Goal: Task Accomplishment & Management: Manage account settings

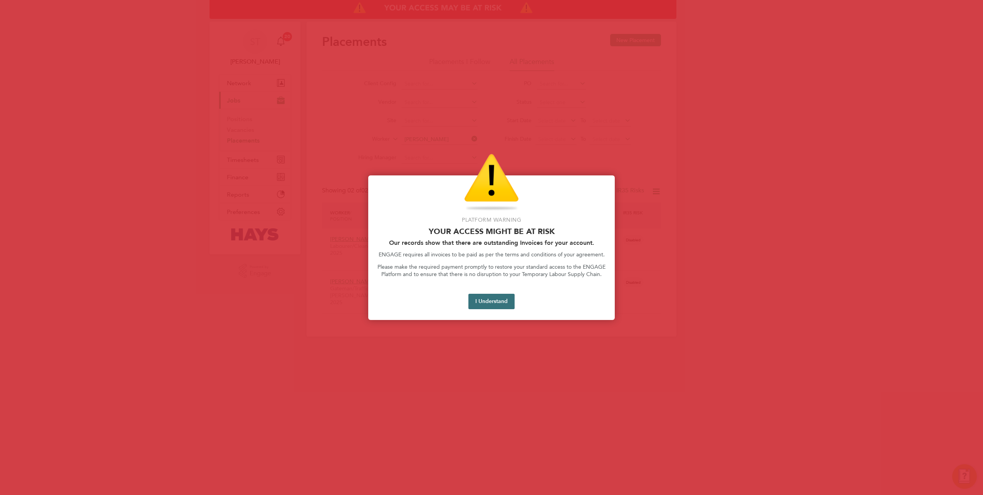
click at [486, 300] on button "I Understand" at bounding box center [491, 301] width 46 height 15
click at [480, 299] on button "I Understand" at bounding box center [491, 301] width 46 height 15
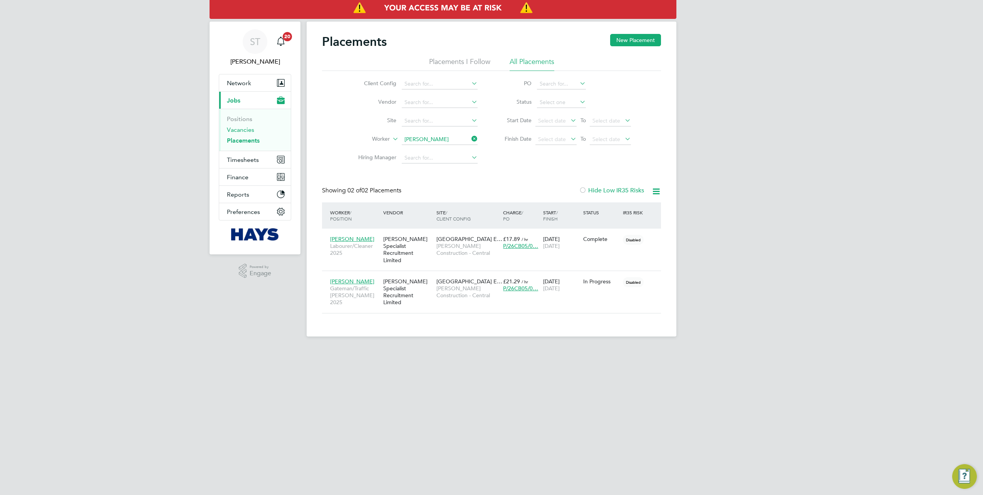
click at [245, 127] on link "Vacancies" at bounding box center [240, 129] width 27 height 7
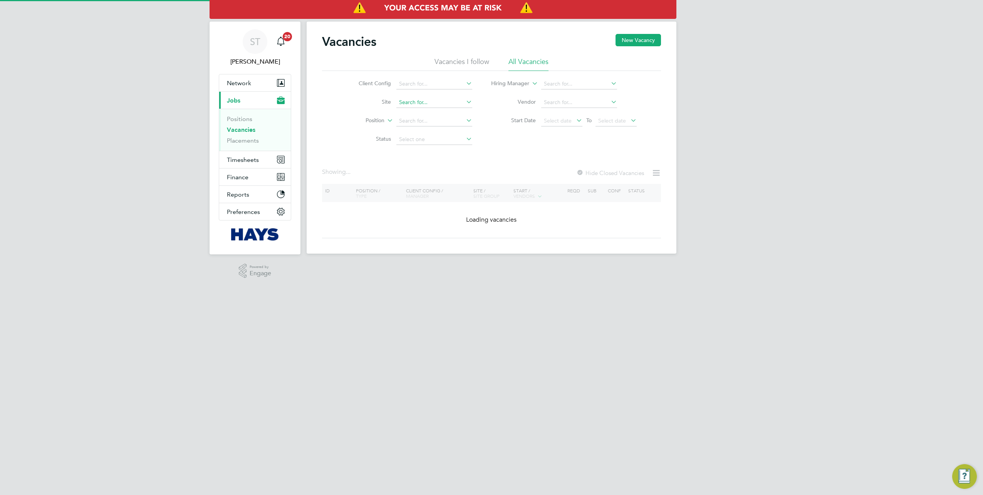
click at [407, 106] on input at bounding box center [434, 102] width 76 height 11
paste input "75CB11"
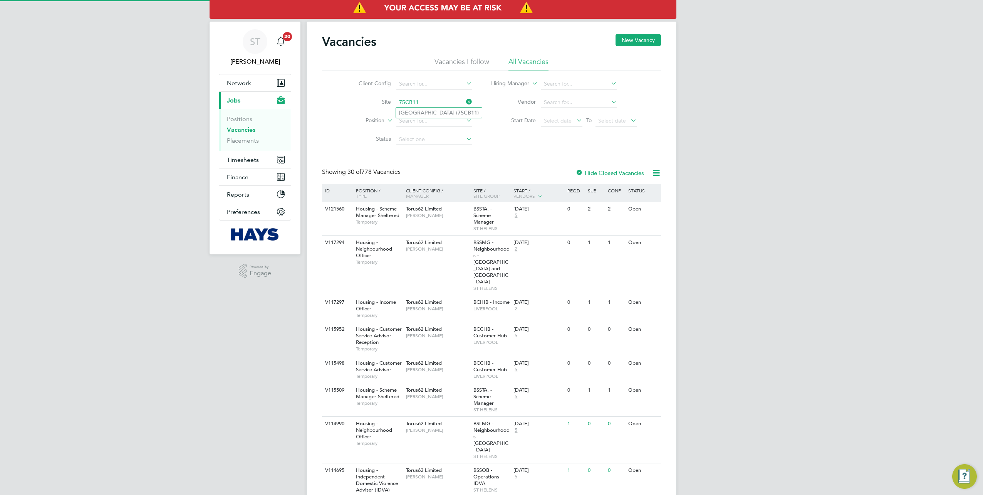
click at [426, 113] on li "Oakmoor School ( 75CB11 )" at bounding box center [439, 112] width 86 height 10
type input "Oakmoor School (75CB11)"
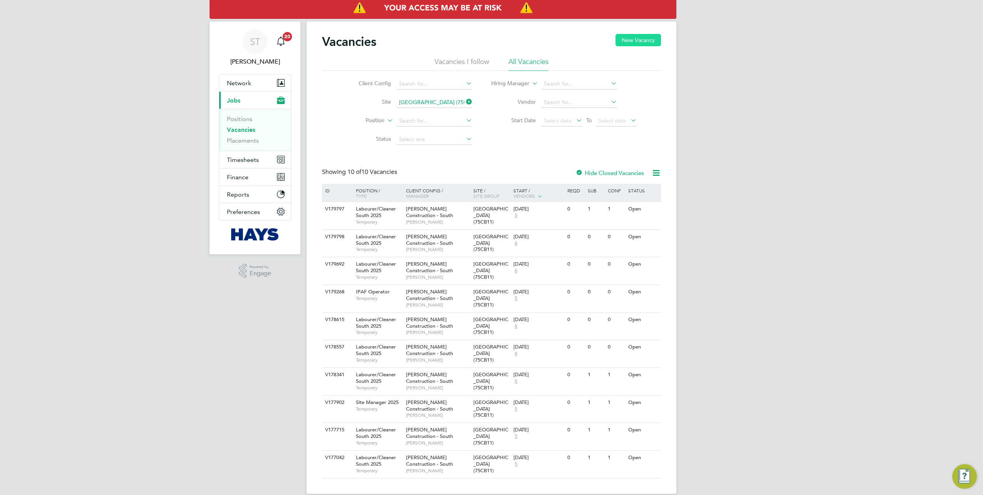
click at [624, 43] on button "New Vacancy" at bounding box center [638, 40] width 45 height 12
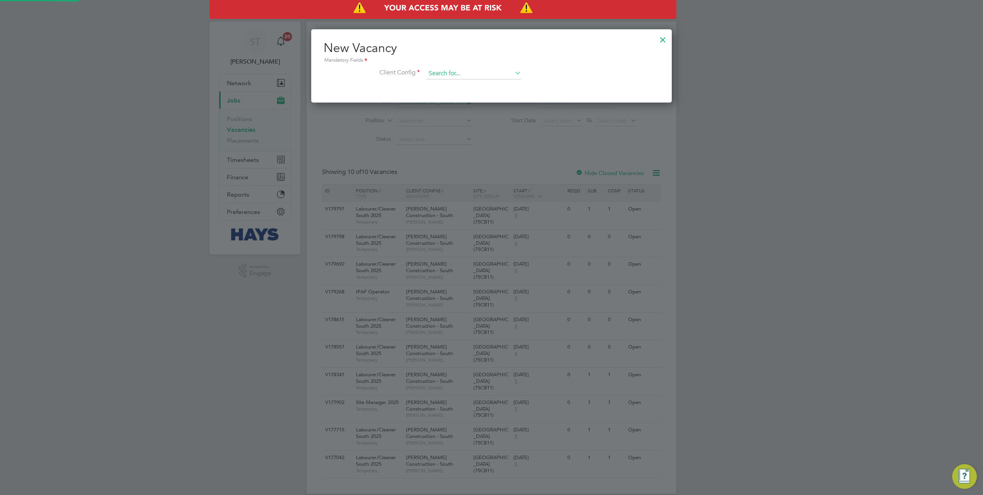
scroll to position [73, 361]
click at [470, 73] on input at bounding box center [473, 74] width 95 height 12
click at [466, 114] on li "Morgan Sindall Construction - South" at bounding box center [477, 115] width 102 height 10
type input "Morgan Sindall Construction - South"
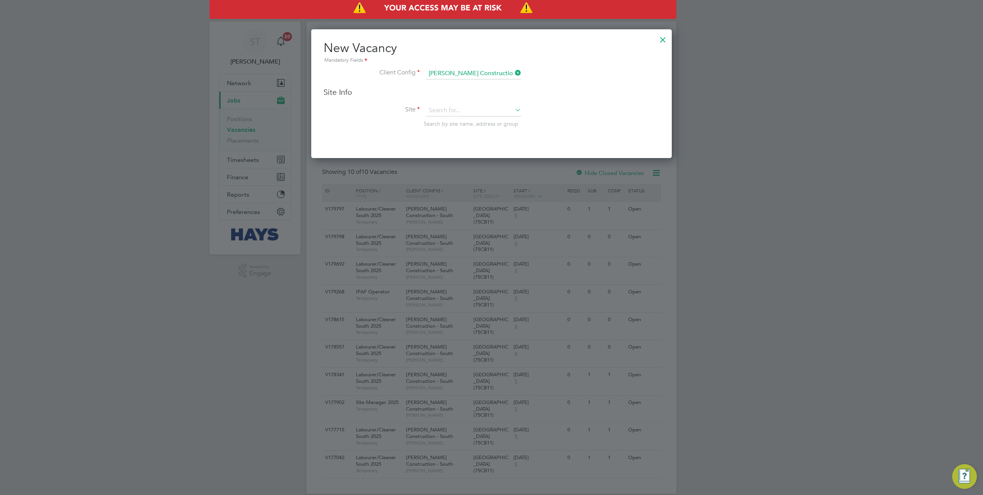
click at [454, 99] on div "Site Info Site Search by site name, address or group" at bounding box center [492, 114] width 336 height 55
click at [446, 106] on input at bounding box center [473, 111] width 95 height 12
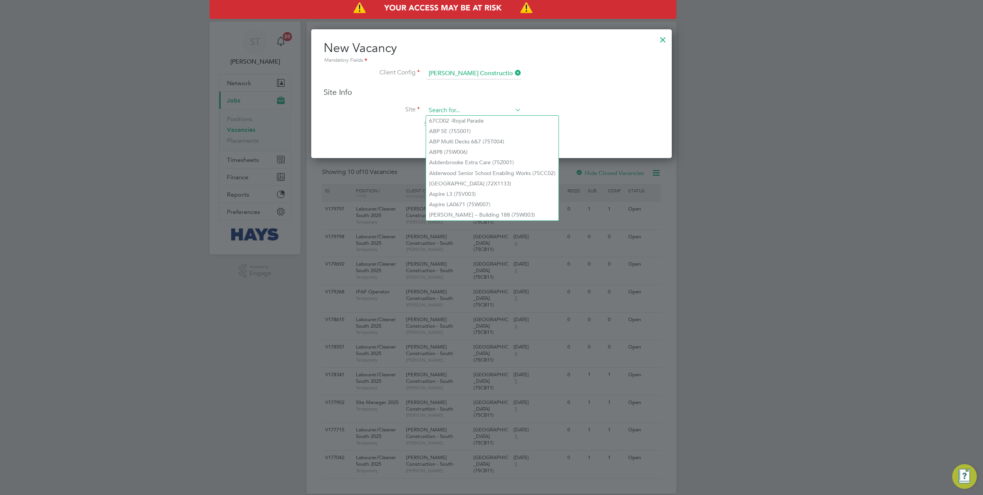
paste input "75CB11"
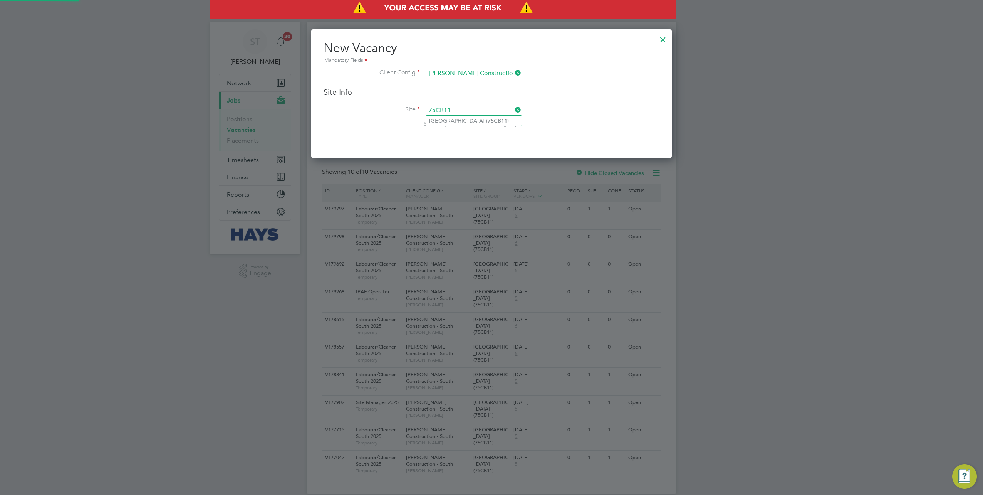
click at [465, 121] on li "Oakmoor School ( 75CB11 )" at bounding box center [474, 121] width 96 height 10
type input "Oakmoor School (75CB11)"
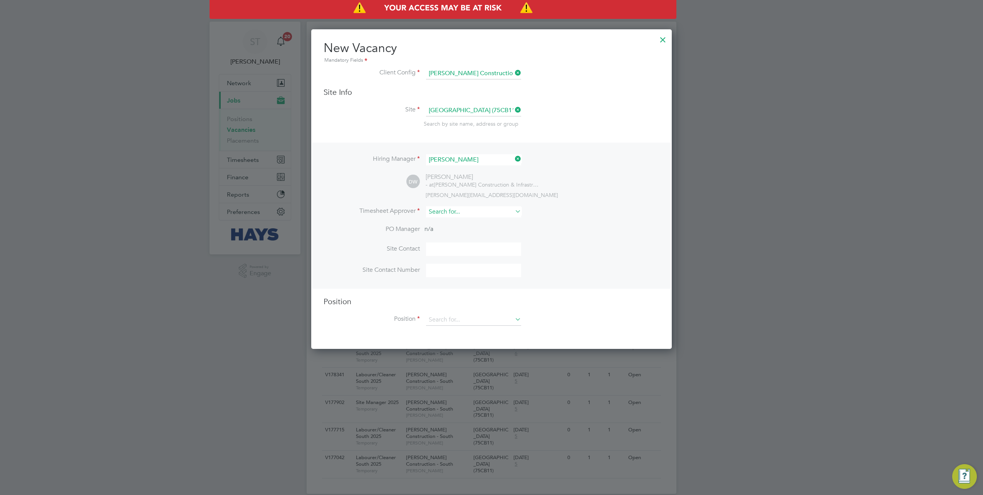
click at [452, 211] on input at bounding box center [473, 211] width 95 height 11
click at [453, 219] on li "Peter S chroeder" at bounding box center [474, 221] width 96 height 10
type input "Peter Schroeder"
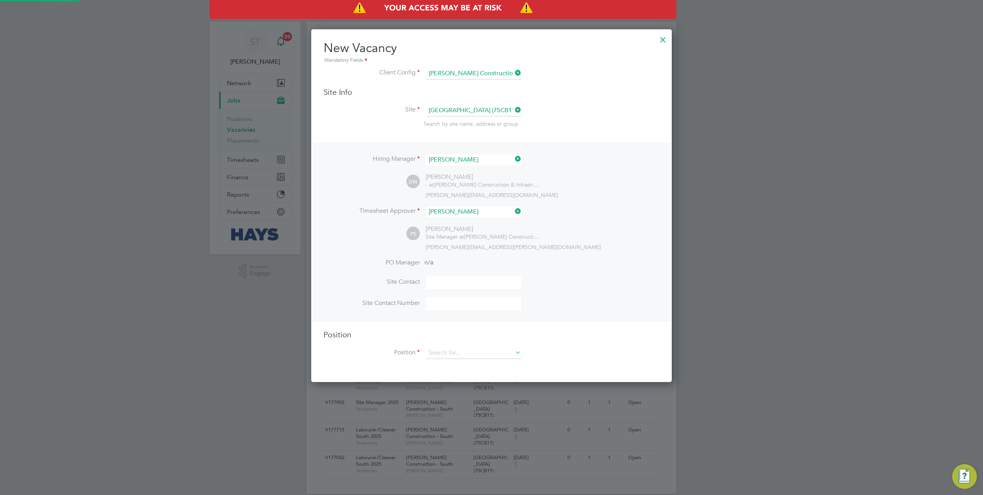
scroll to position [351, 361]
click at [475, 357] on li "Position" at bounding box center [492, 356] width 336 height 19
click at [476, 357] on div "Vacancies New Vacancy Vacancies I follow All Vacancies Client Config Site Oakmo…" at bounding box center [492, 258] width 370 height 472
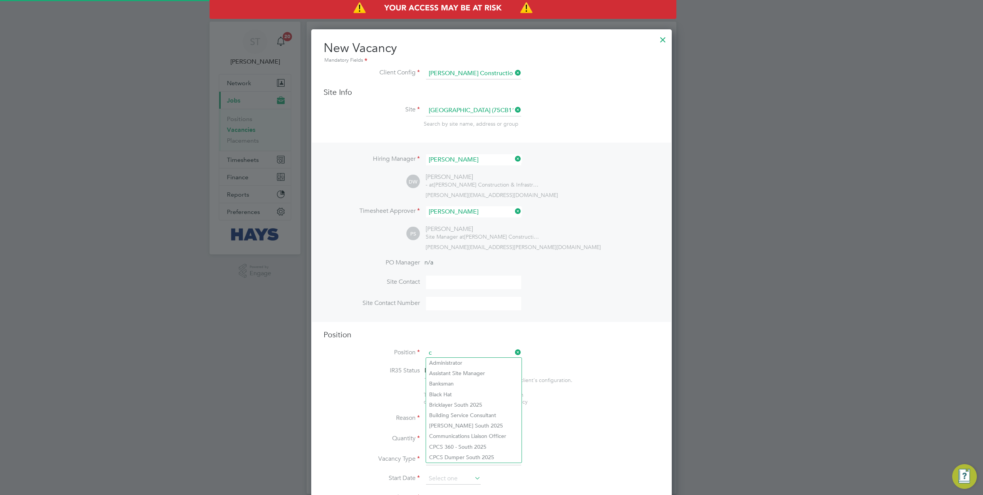
scroll to position [1085, 361]
click at [469, 361] on li "Labourer/ Clea ner South 2025" at bounding box center [474, 362] width 96 height 10
type input "Labourer/Cleaner South 2025"
click at [483, 418] on input at bounding box center [473, 419] width 95 height 12
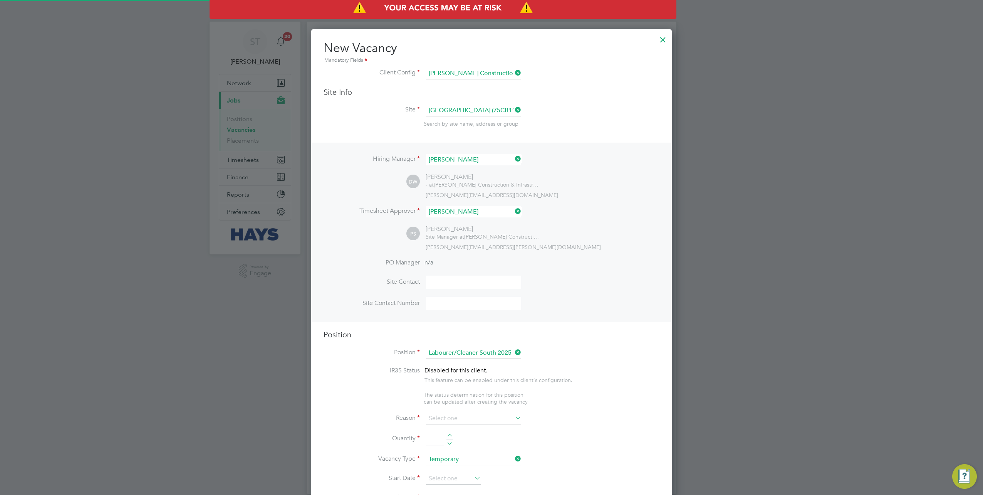
scroll to position [23, 40]
click at [455, 445] on li "Extra Work" at bounding box center [474, 448] width 96 height 10
type input "Extra Work"
click at [432, 438] on input at bounding box center [435, 439] width 18 height 14
type input "1"
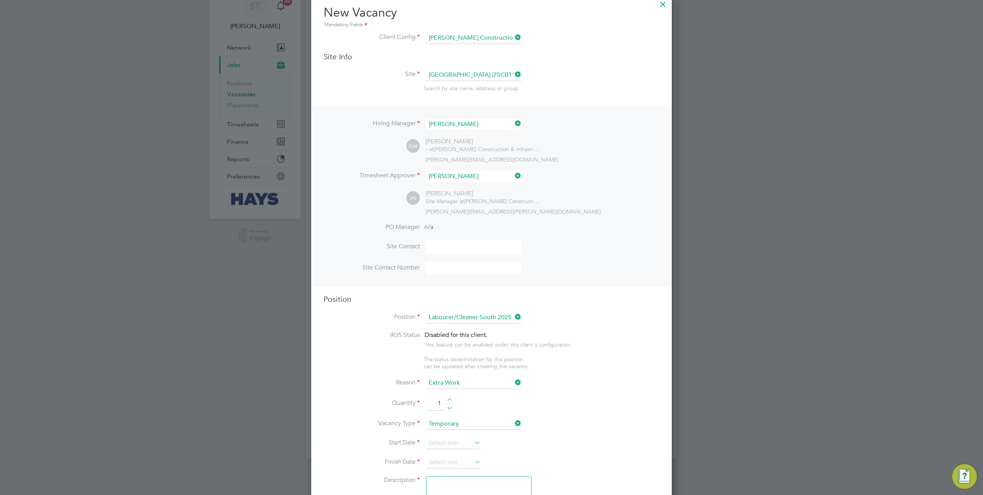
scroll to position [116, 0]
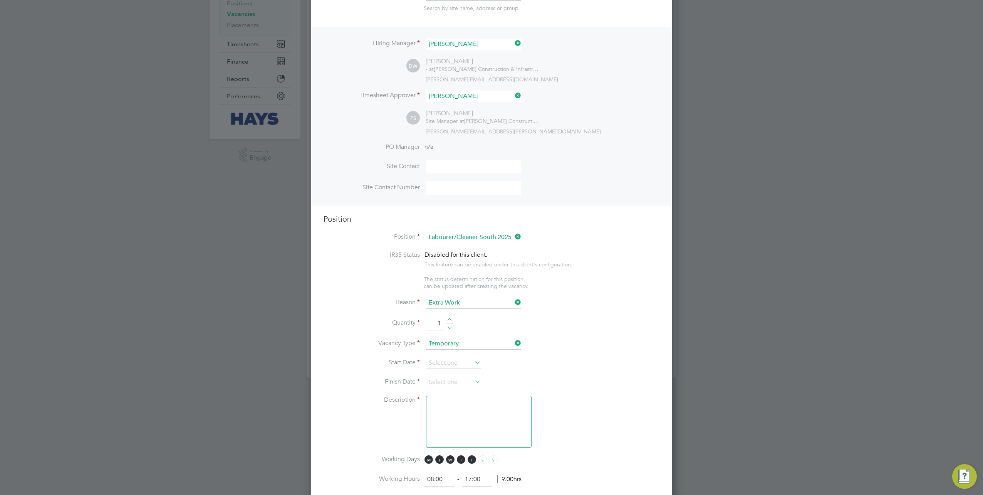
drag, startPoint x: 440, startPoint y: 320, endPoint x: 426, endPoint y: 322, distance: 13.6
click at [426, 322] on input "1" at bounding box center [435, 323] width 18 height 14
type input "6"
click at [463, 362] on input at bounding box center [453, 363] width 55 height 12
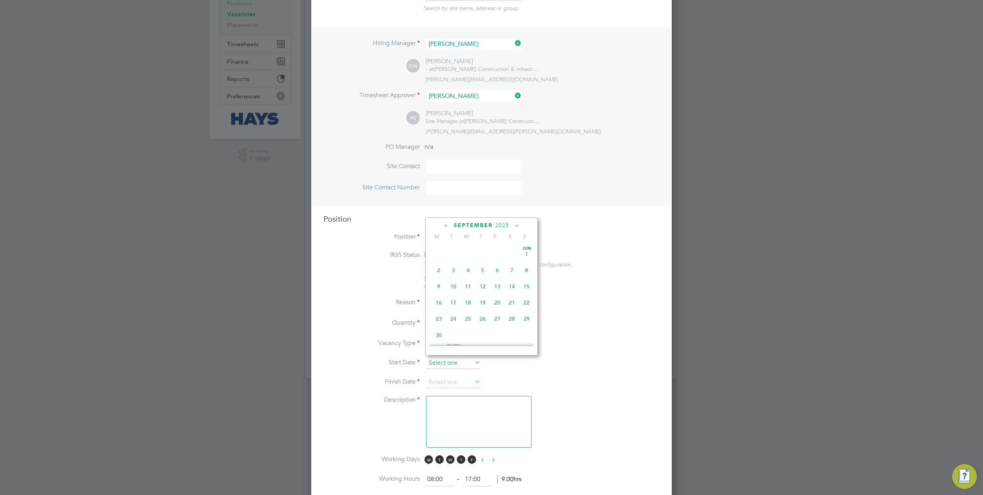
scroll to position [231, 0]
click at [509, 271] on span "30" at bounding box center [512, 266] width 15 height 15
type input "30 Aug 2025"
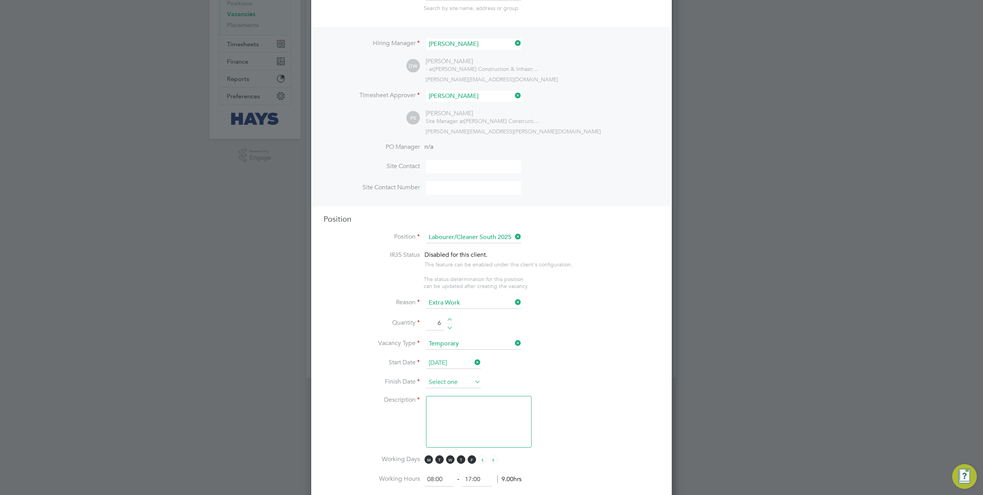
click at [447, 378] on input at bounding box center [453, 382] width 55 height 12
click at [525, 290] on span "31" at bounding box center [526, 285] width 15 height 15
type input "31 Aug 2025"
click at [489, 408] on textarea at bounding box center [479, 422] width 106 height 52
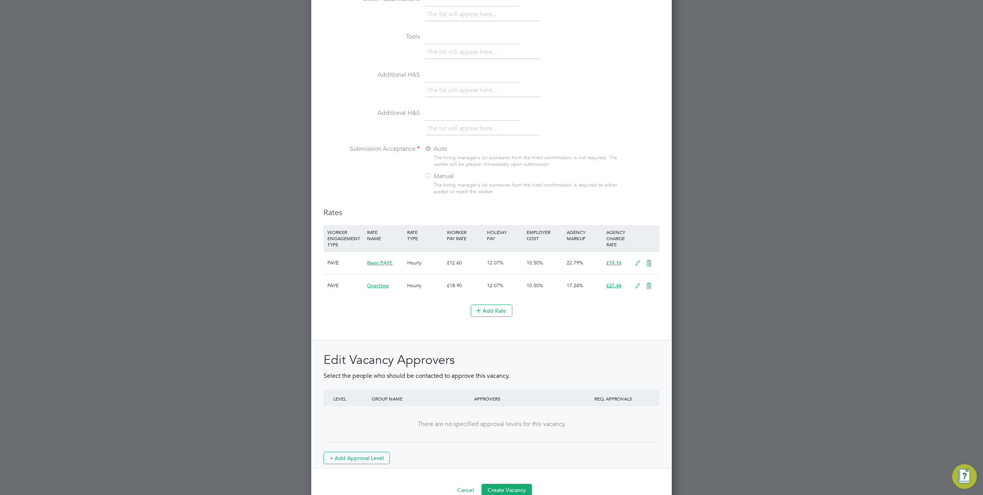
scroll to position [629, 0]
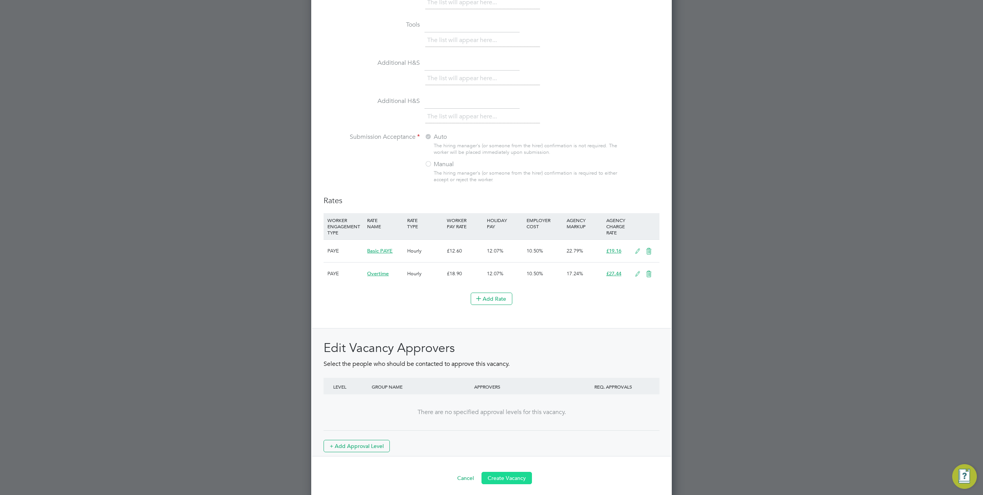
type textarea "."
click at [502, 472] on button "Create Vacancy" at bounding box center [507, 478] width 50 height 12
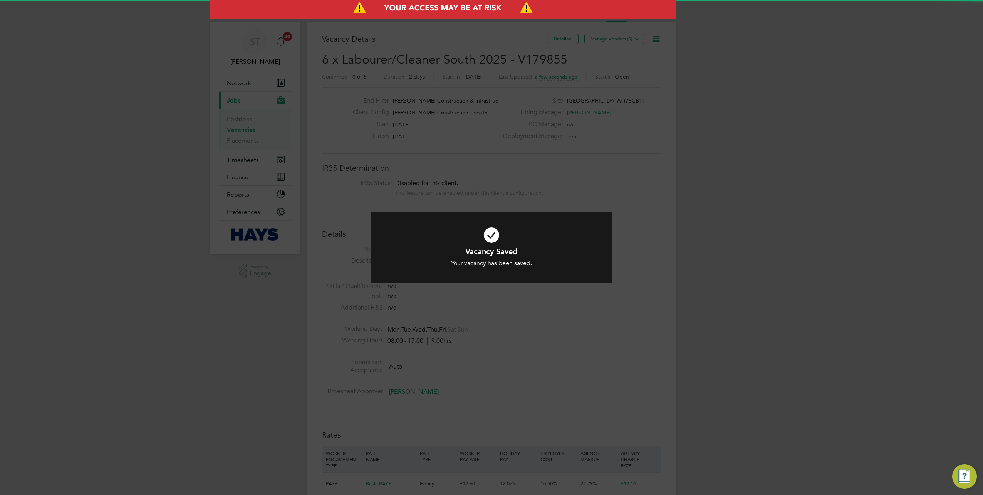
scroll to position [12, 152]
click at [545, 317] on div "Vacancy Saved Your vacancy has been saved. Cancel Okay" at bounding box center [491, 247] width 983 height 495
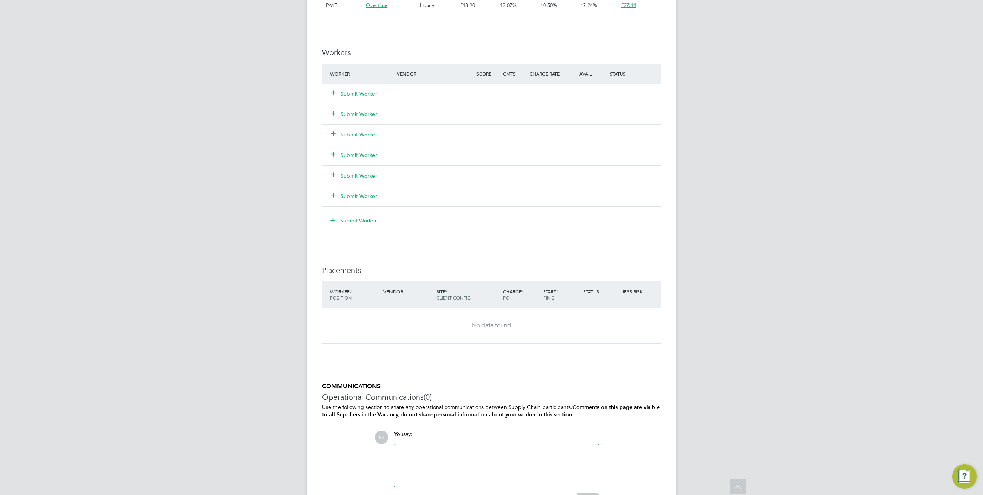
click at [417, 449] on div at bounding box center [496, 465] width 195 height 33
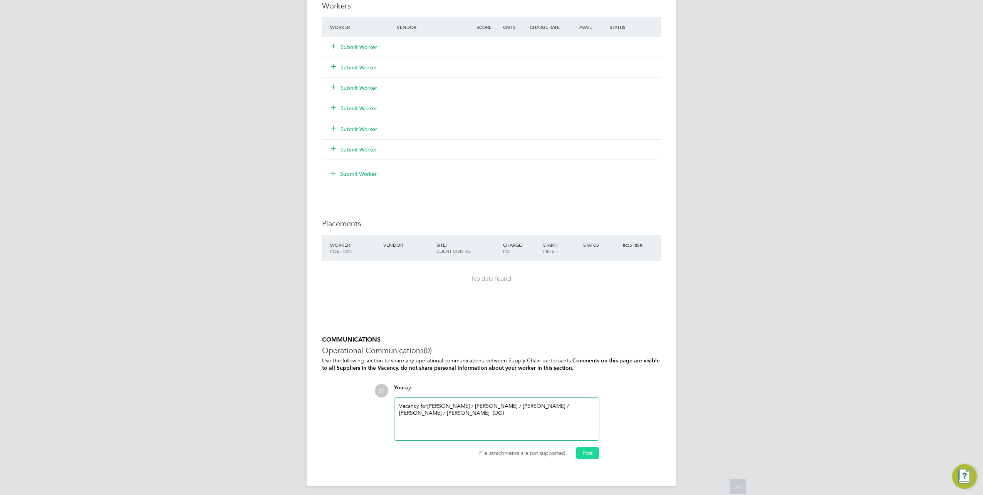
click at [591, 449] on button "Post" at bounding box center [587, 452] width 23 height 12
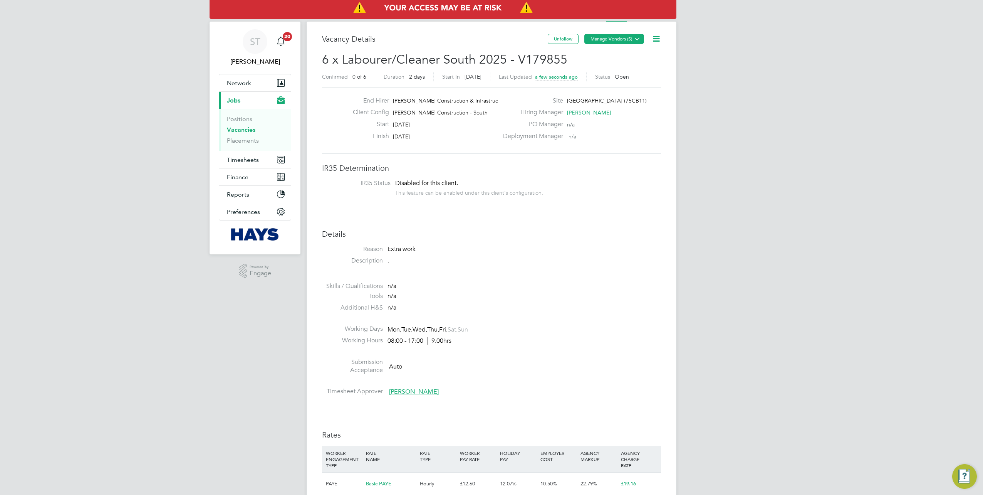
click at [634, 37] on icon at bounding box center [637, 39] width 6 height 6
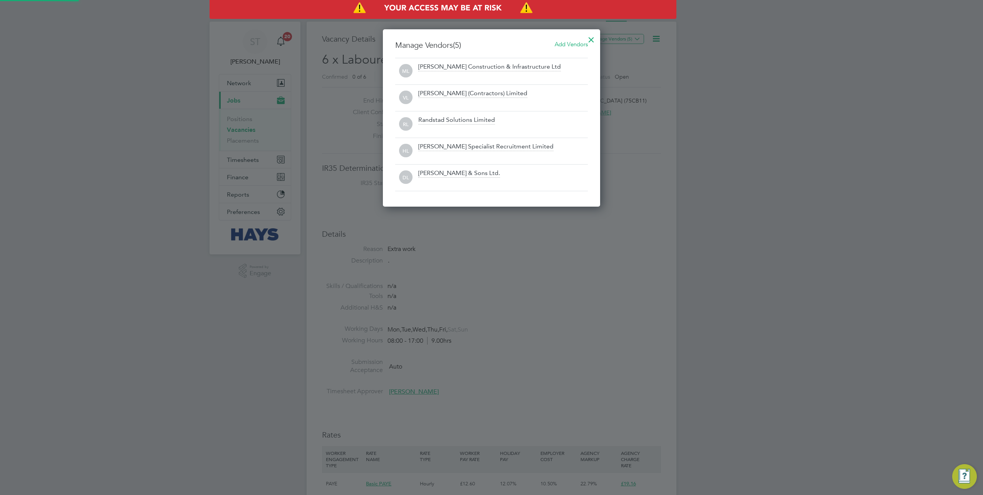
click at [575, 44] on span "Add Vendors" at bounding box center [571, 43] width 33 height 7
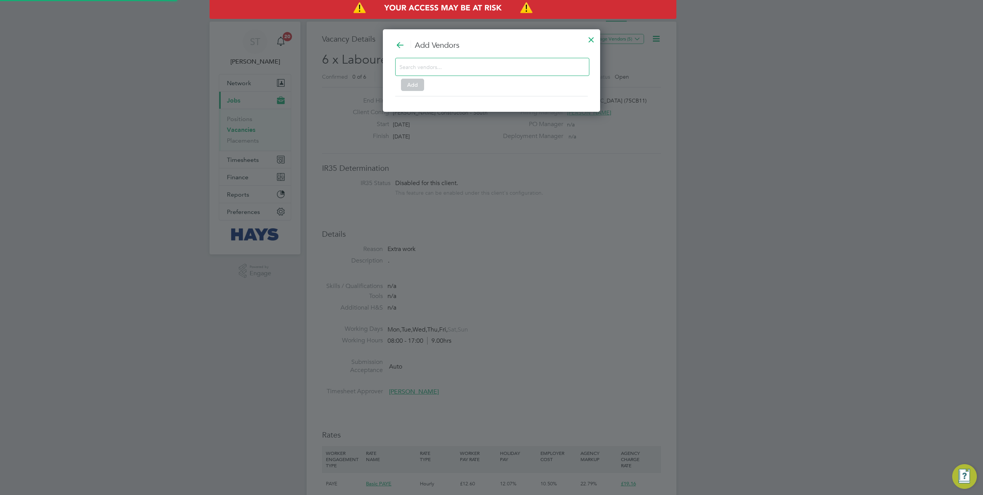
click at [476, 64] on input at bounding box center [485, 67] width 173 height 10
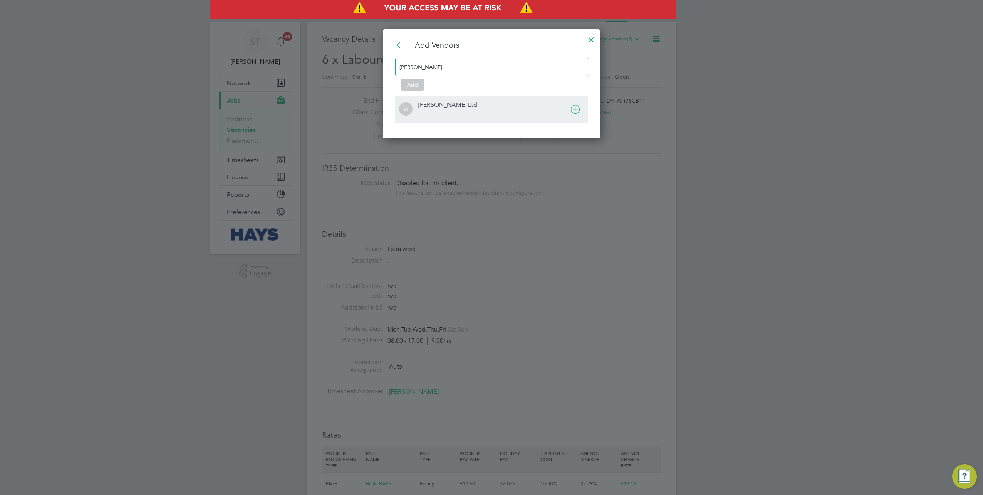
type input "Dan"
click at [450, 105] on div "Daniel Owen Ltd" at bounding box center [447, 105] width 59 height 8
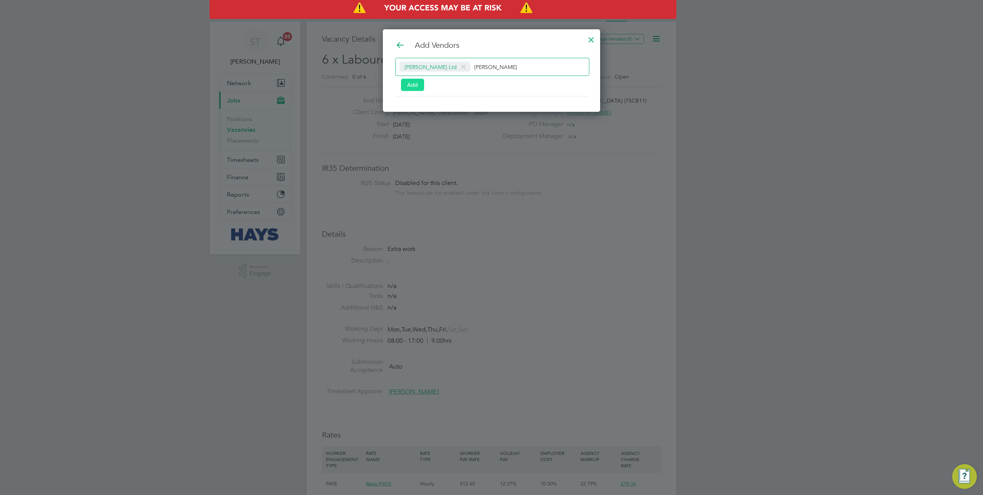
click at [410, 83] on button "Add" at bounding box center [412, 85] width 23 height 12
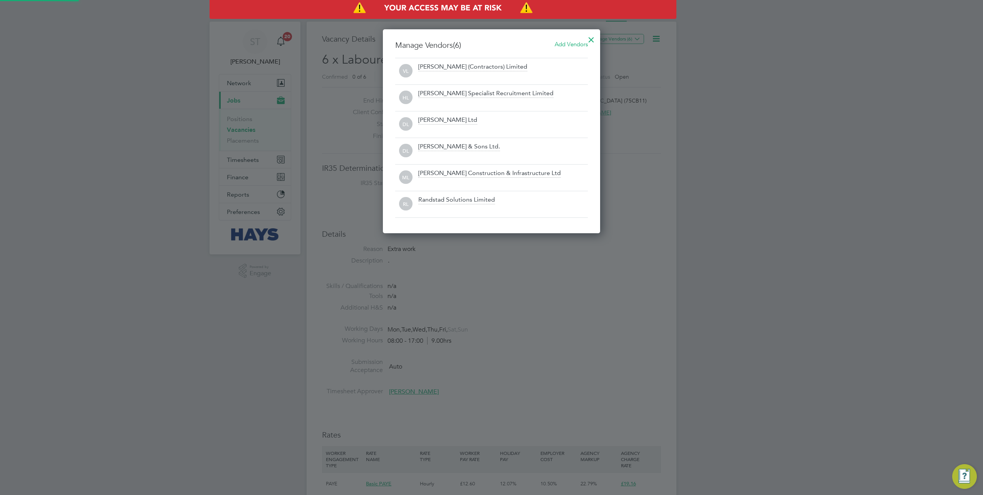
click at [590, 37] on div at bounding box center [591, 38] width 14 height 14
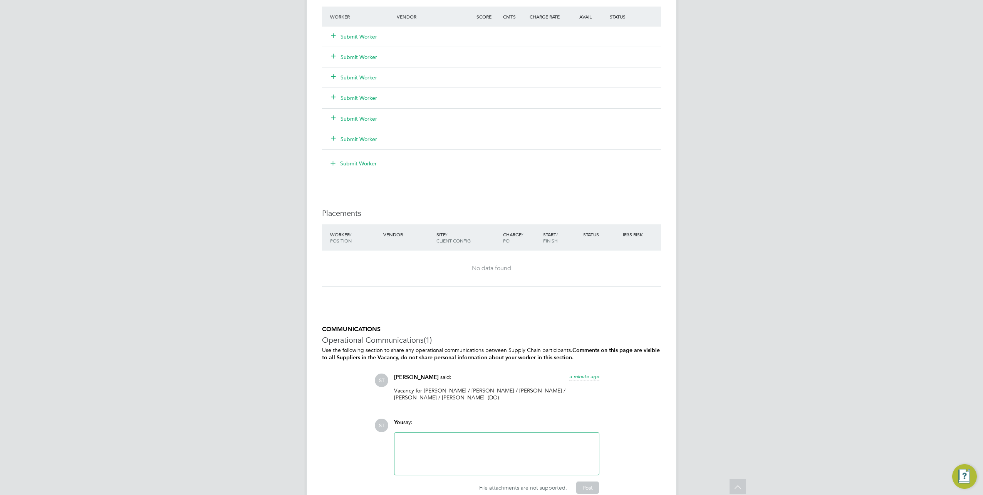
scroll to position [592, 0]
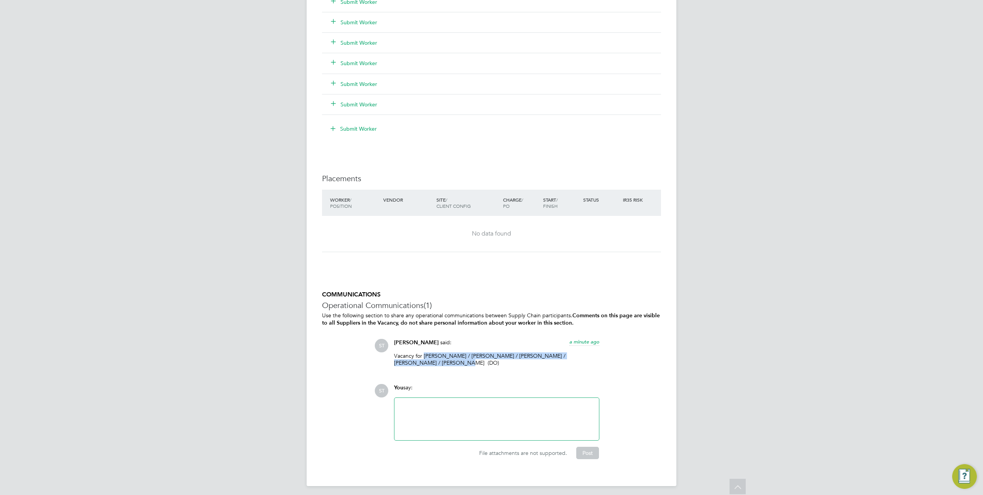
drag, startPoint x: 423, startPoint y: 351, endPoint x: 411, endPoint y: 360, distance: 15.6
click at [411, 360] on p "Vacancy for Nicola Macarthur / William Abbiah / Roy Parker / Jaran Webb / Zalan…" at bounding box center [496, 359] width 205 height 14
copy p "Nicola Macarthur / William Abbiah / Roy Parker / Jaran Webb / Zalan Balogh"
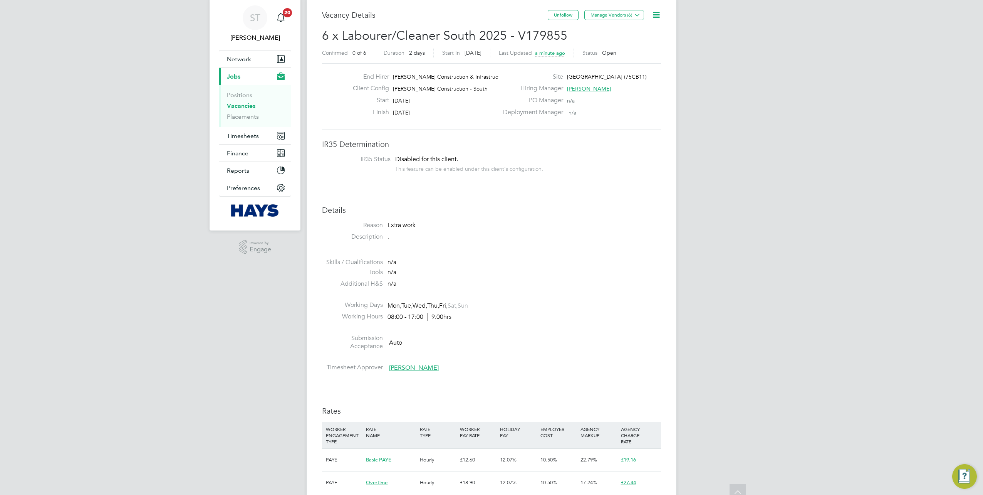
scroll to position [0, 0]
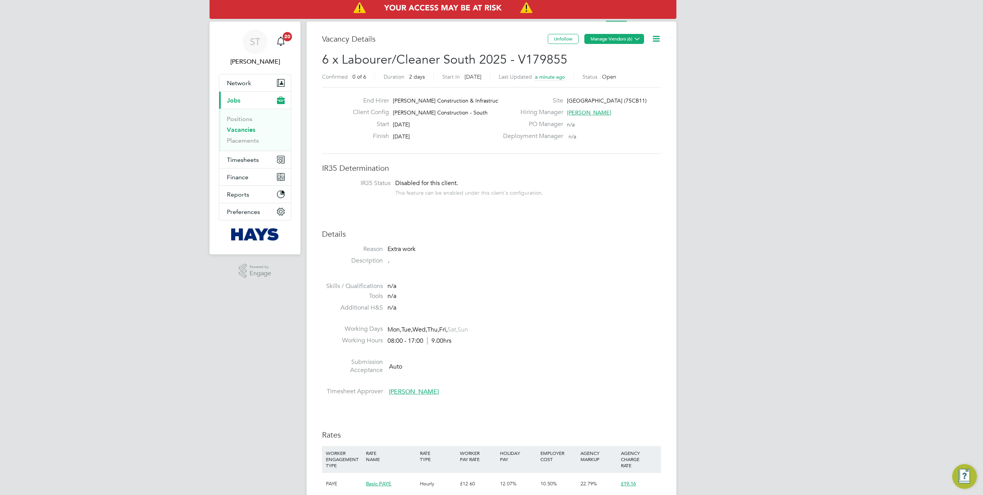
click at [634, 36] on icon at bounding box center [637, 39] width 6 height 6
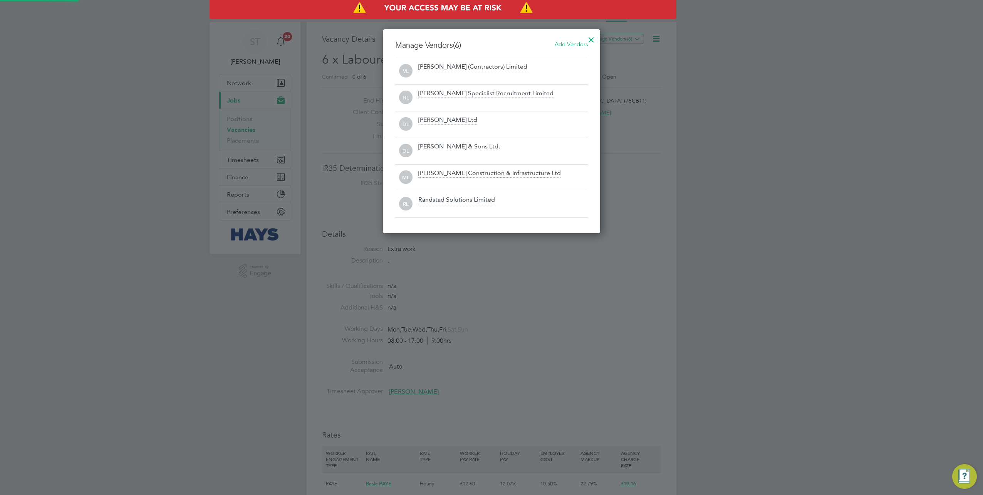
scroll to position [203, 217]
click at [591, 36] on div at bounding box center [591, 38] width 14 height 14
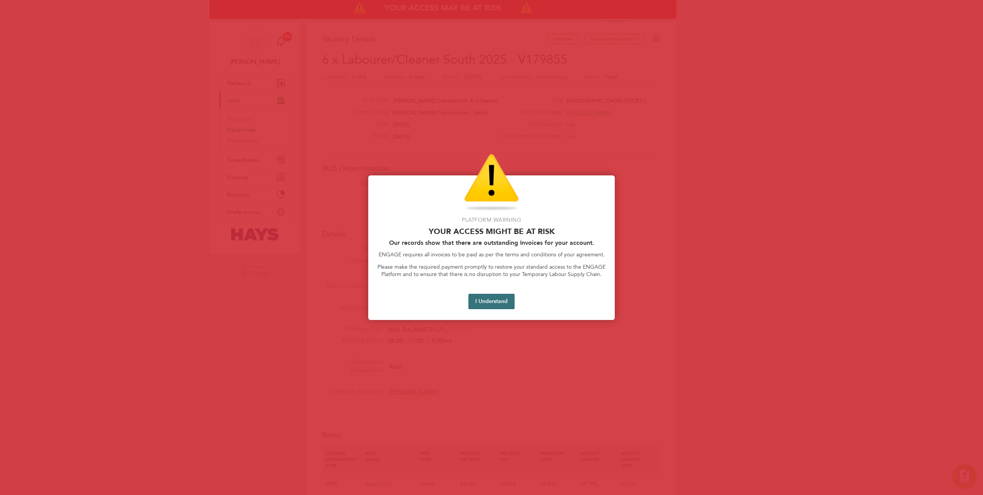
click at [505, 300] on button "I Understand" at bounding box center [491, 301] width 46 height 15
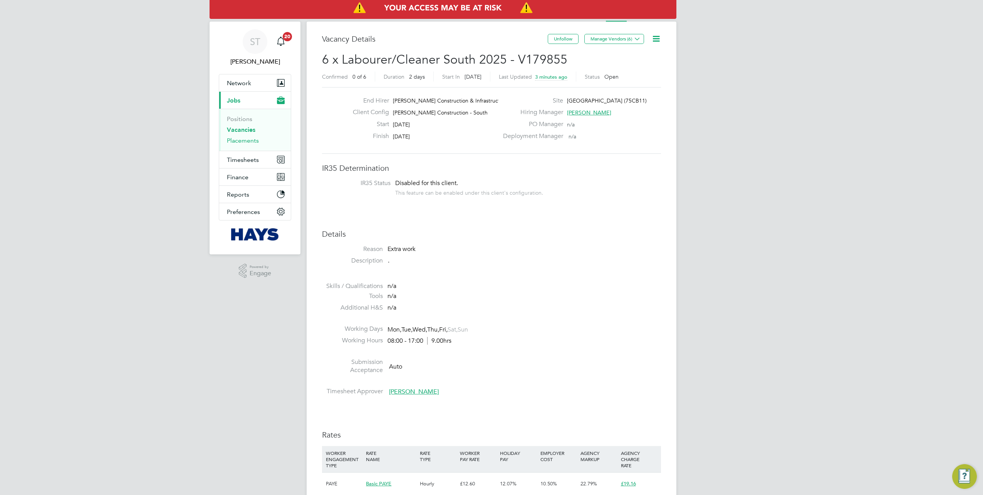
drag, startPoint x: 247, startPoint y: 142, endPoint x: 252, endPoint y: 142, distance: 4.6
click at [247, 142] on link "Placements" at bounding box center [243, 140] width 32 height 7
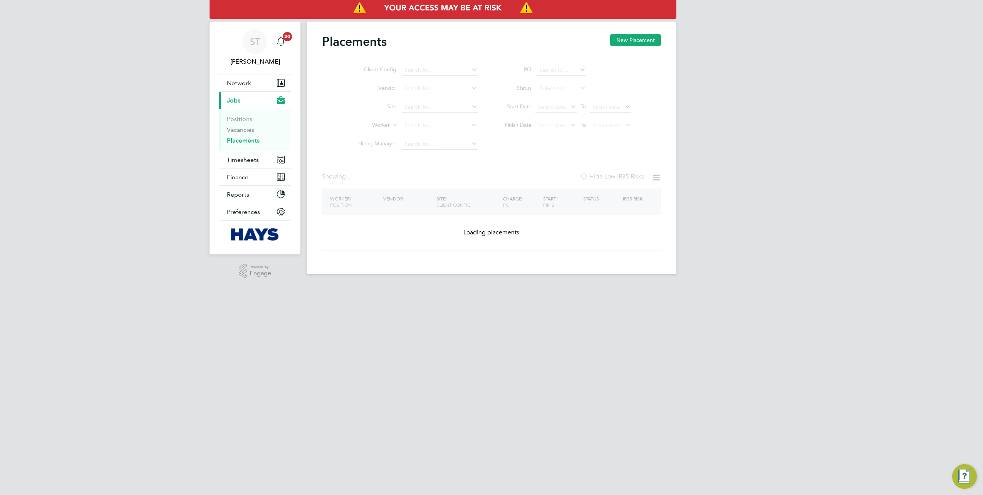
click at [443, 128] on ul "Client Config Vendor Site Worker Hiring Manager" at bounding box center [414, 107] width 145 height 92
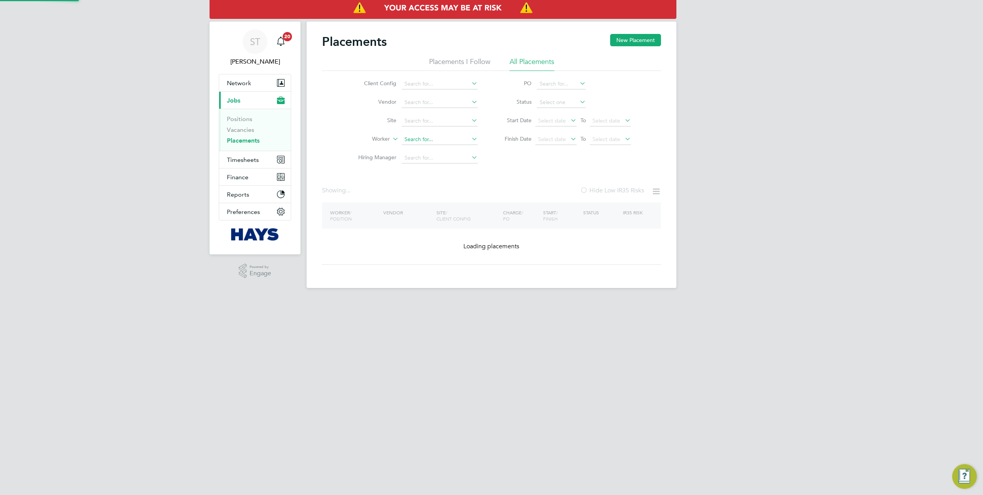
click at [421, 143] on input at bounding box center [440, 139] width 76 height 11
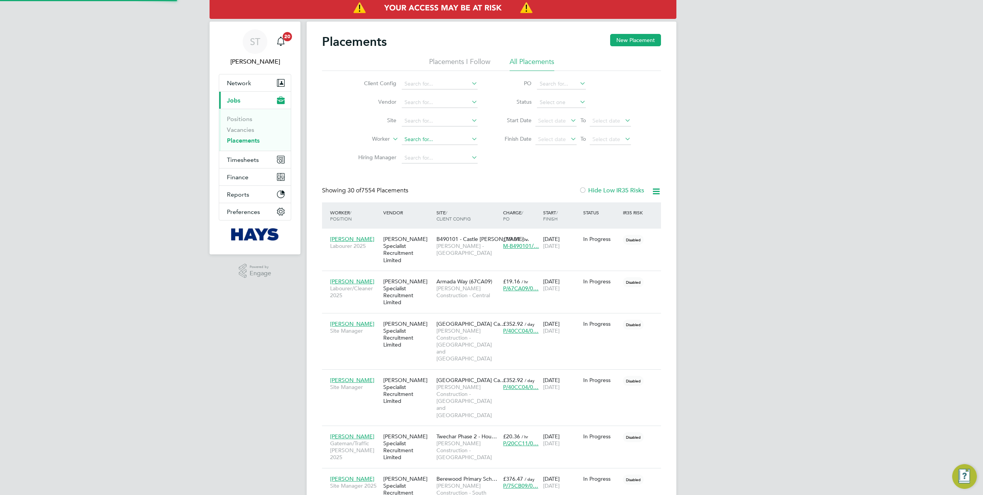
scroll to position [29, 67]
type input "Ian Jones"
click at [430, 149] on li "Ian Jones" at bounding box center [450, 149] width 97 height 10
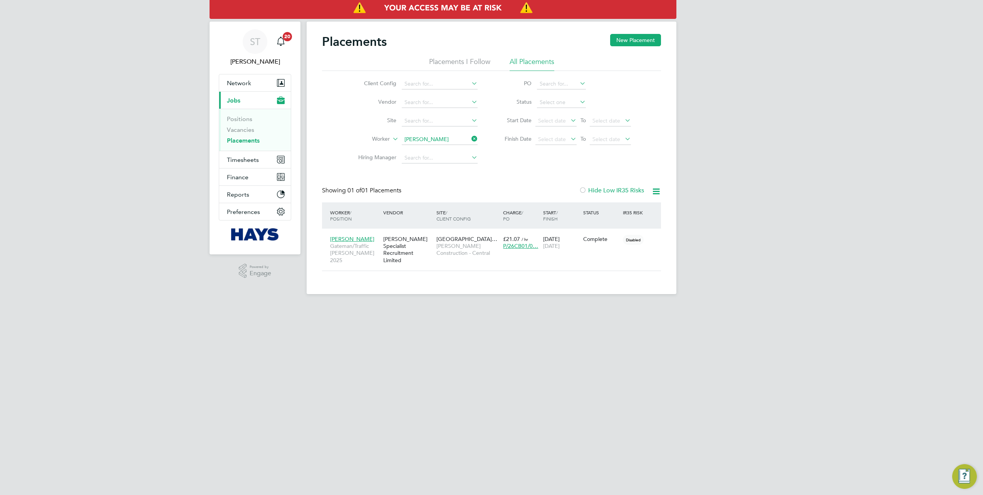
click at [470, 141] on icon at bounding box center [470, 138] width 0 height 11
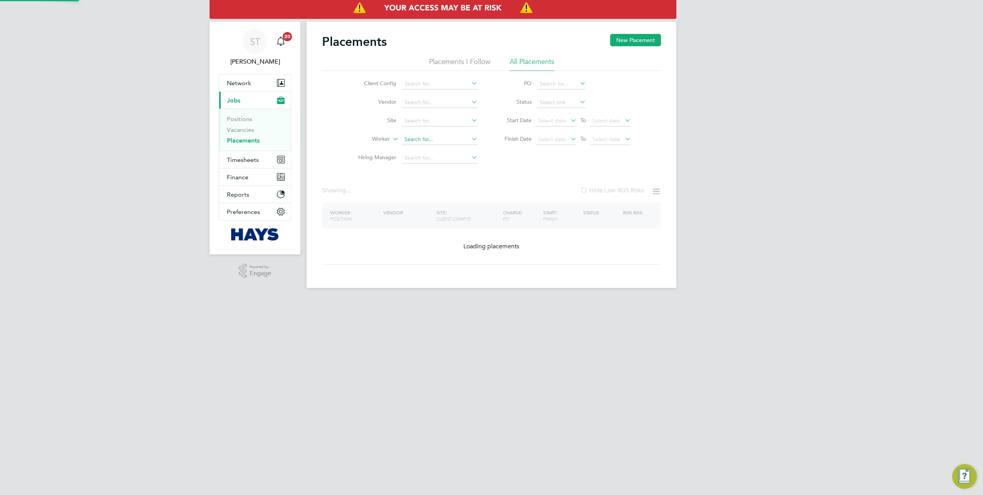
click at [450, 142] on input at bounding box center [440, 139] width 76 height 11
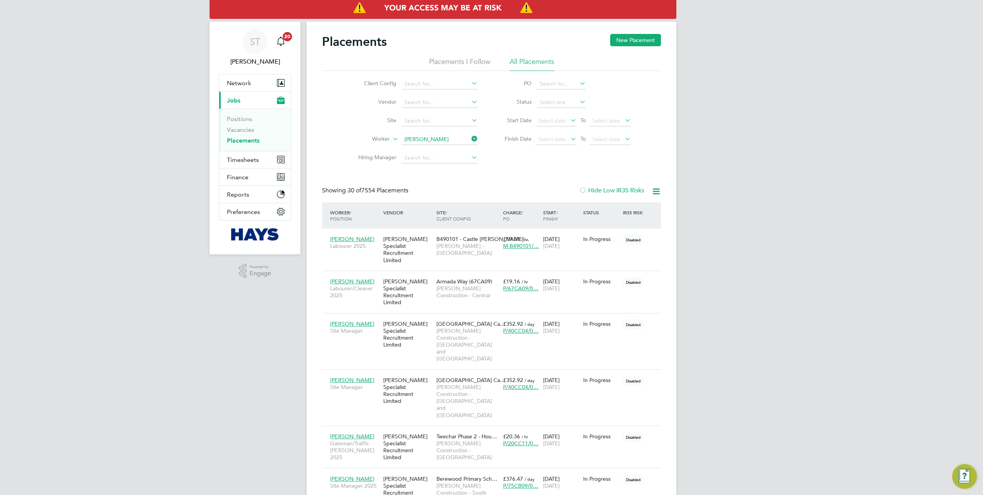
click at [432, 158] on li "Ian Jones" at bounding box center [450, 160] width 97 height 10
type input "Ian Jones"
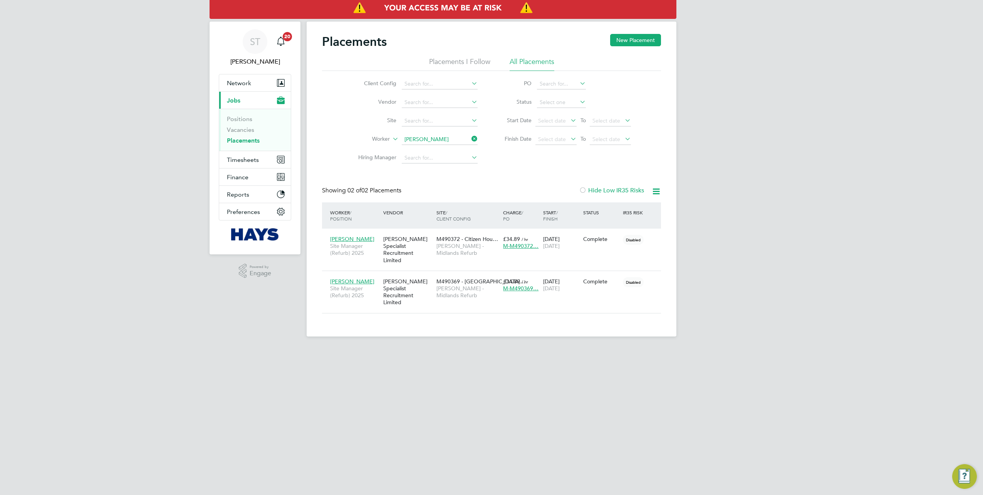
click at [470, 139] on icon at bounding box center [470, 138] width 0 height 11
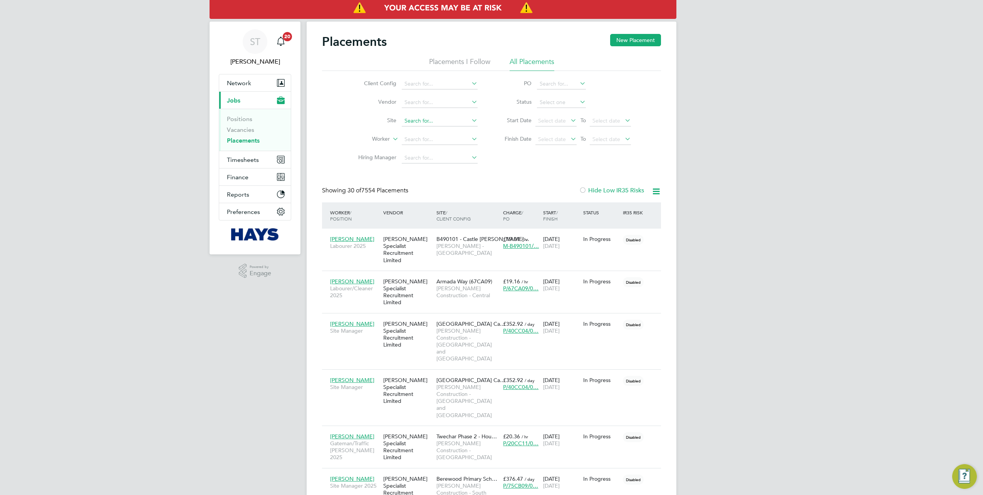
click at [426, 116] on input at bounding box center [440, 121] width 76 height 11
click at [425, 131] on li "Pen Y Dre School (26Z006)" at bounding box center [450, 131] width 97 height 10
type input "Pen Y Dre School (26Z006)"
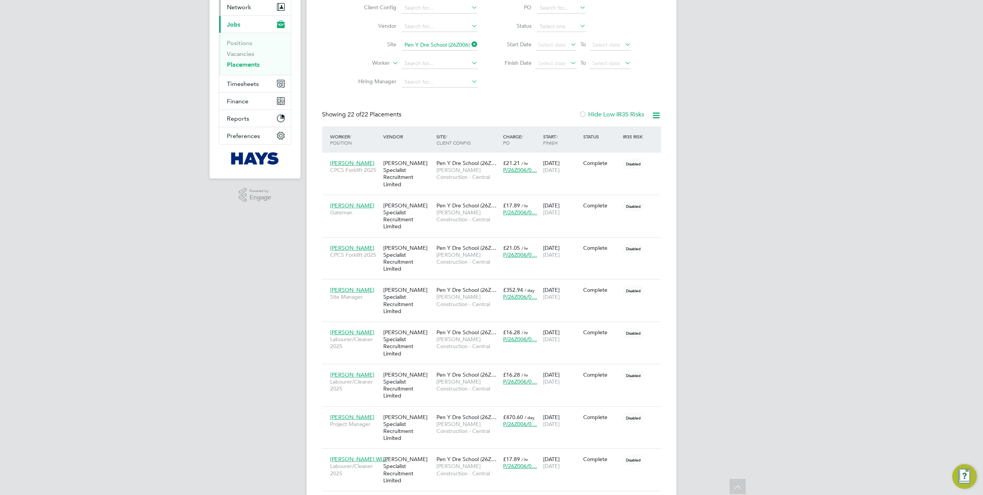
scroll to position [42, 0]
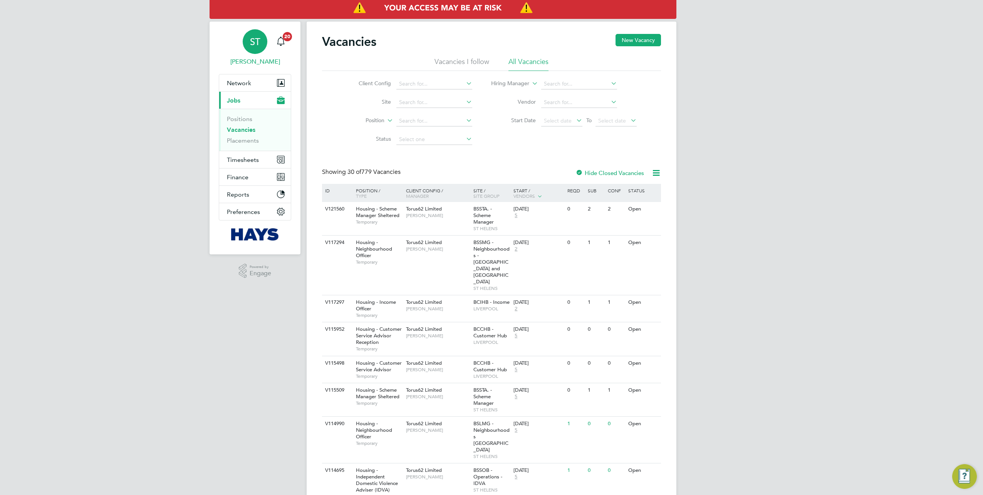
click at [266, 50] on app-avatar "ST" at bounding box center [255, 41] width 25 height 25
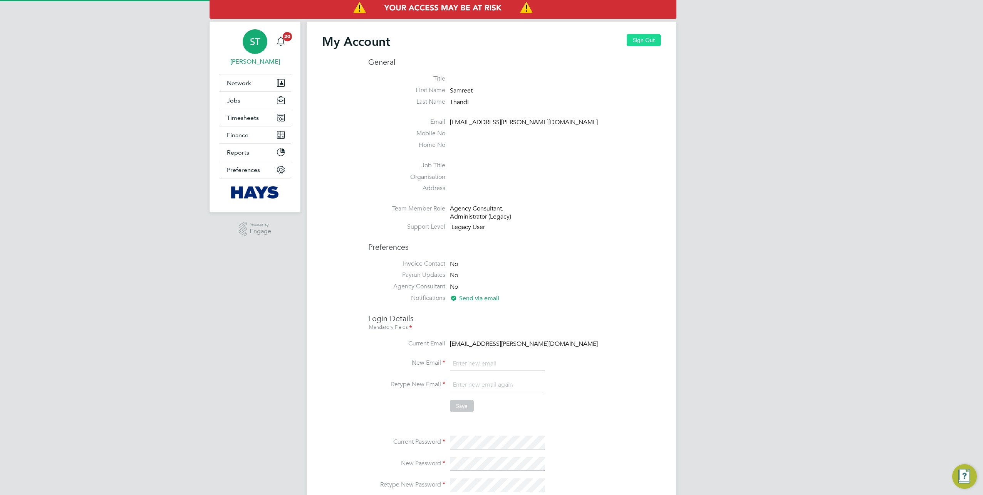
click at [641, 38] on button "Sign Out" at bounding box center [644, 40] width 34 height 12
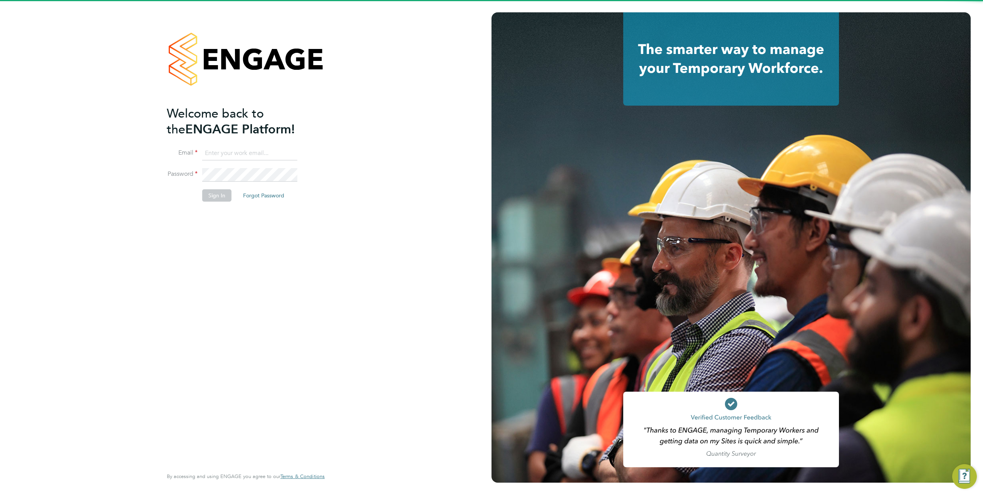
click at [260, 150] on input at bounding box center [249, 153] width 95 height 14
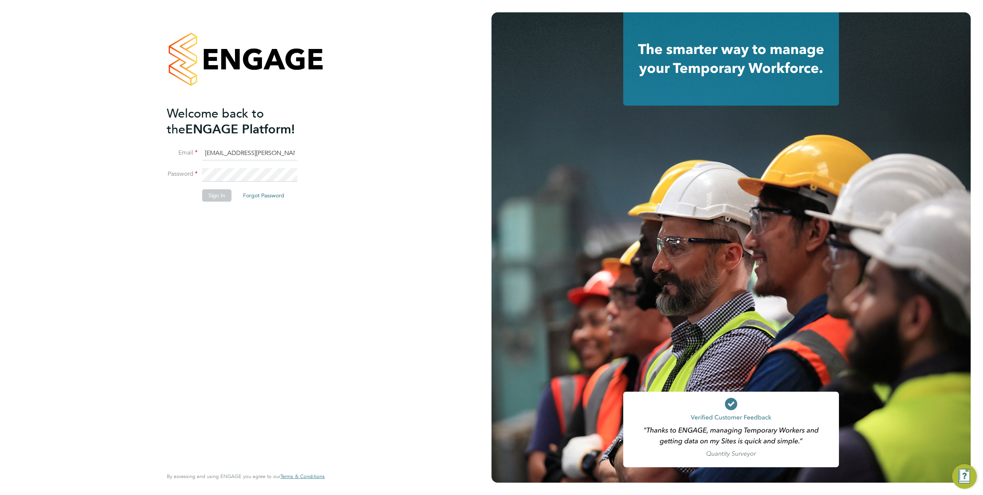
type input "Vendorkeyaccounts2@hays.com"
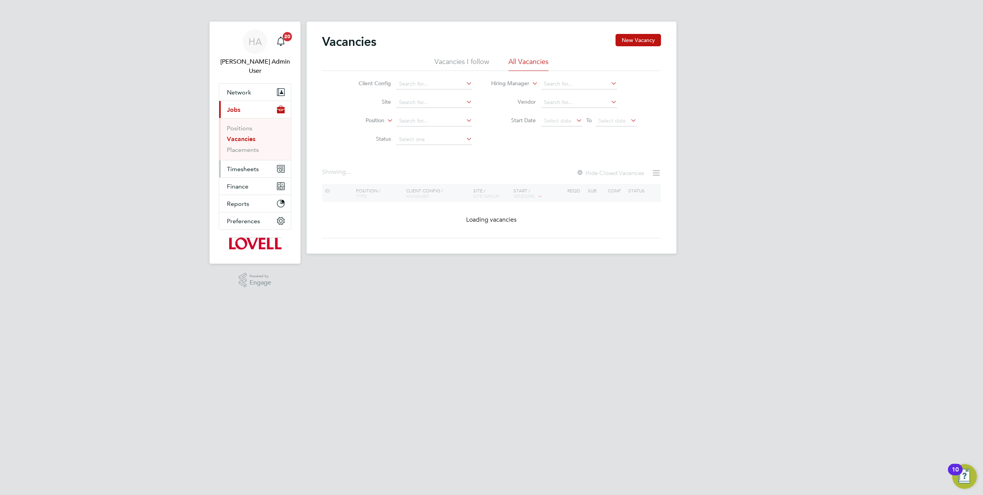
click at [233, 165] on span "Timesheets" at bounding box center [243, 168] width 32 height 7
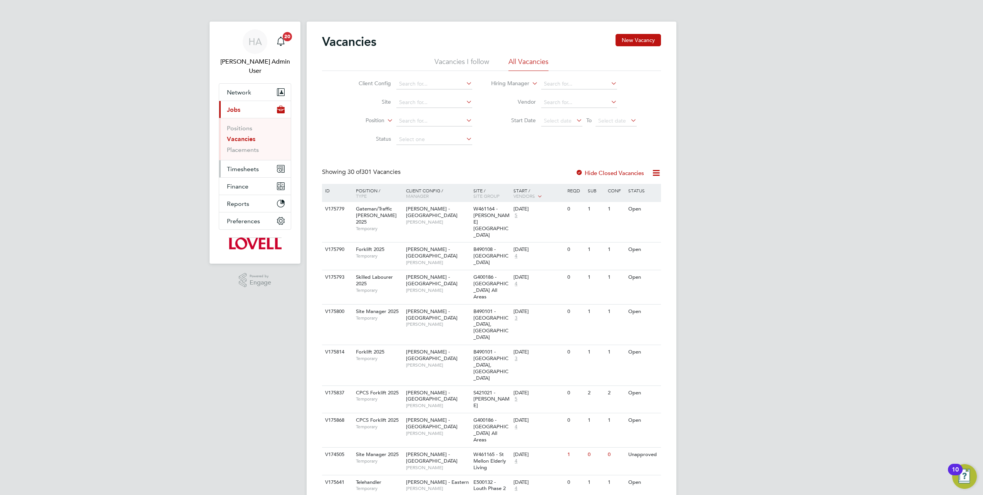
click at [247, 165] on span "Timesheets" at bounding box center [243, 168] width 32 height 7
click at [247, 142] on link "Timesheets" at bounding box center [243, 145] width 32 height 7
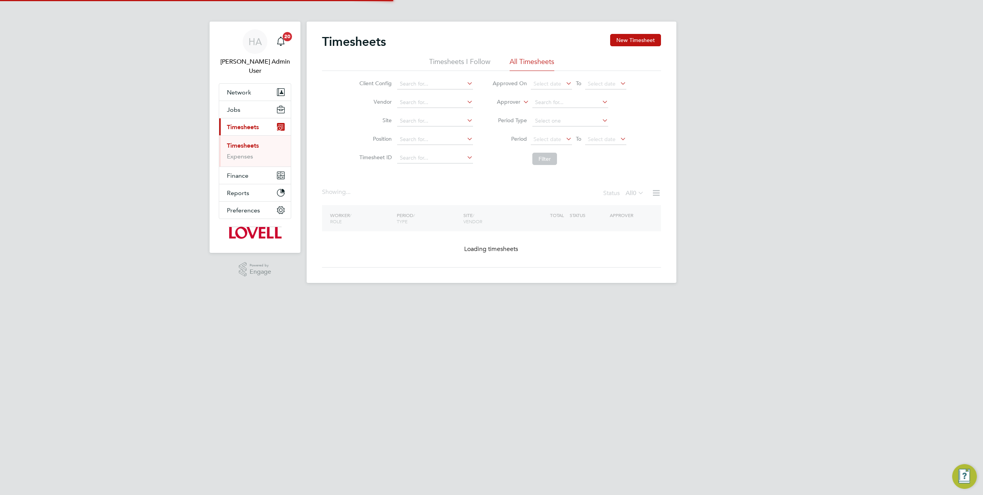
click at [522, 102] on icon at bounding box center [522, 99] width 0 height 7
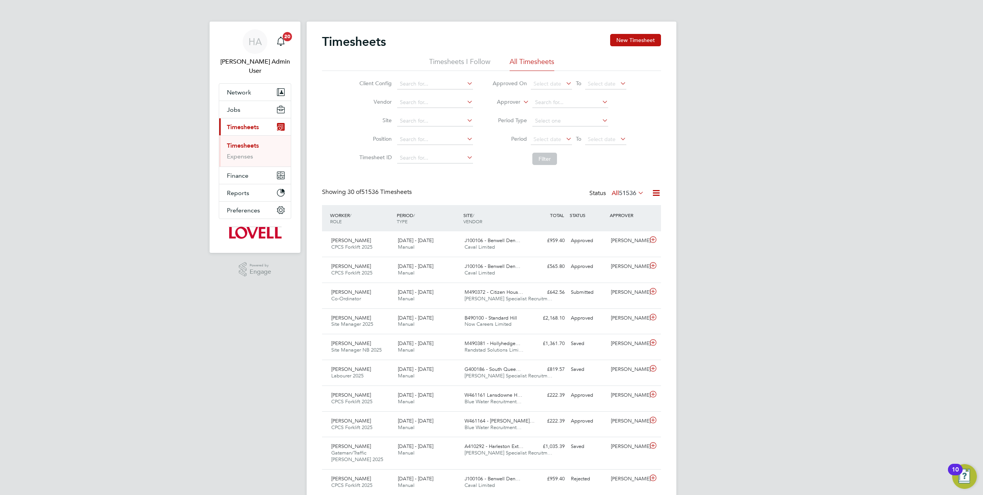
click at [506, 114] on li "Worker" at bounding box center [502, 111] width 38 height 10
click at [550, 105] on input at bounding box center [570, 102] width 76 height 11
click at [581, 131] on b "C" at bounding box center [583, 134] width 4 height 7
type input "[PERSON_NAME]"
click at [548, 160] on button "Filter" at bounding box center [544, 159] width 25 height 12
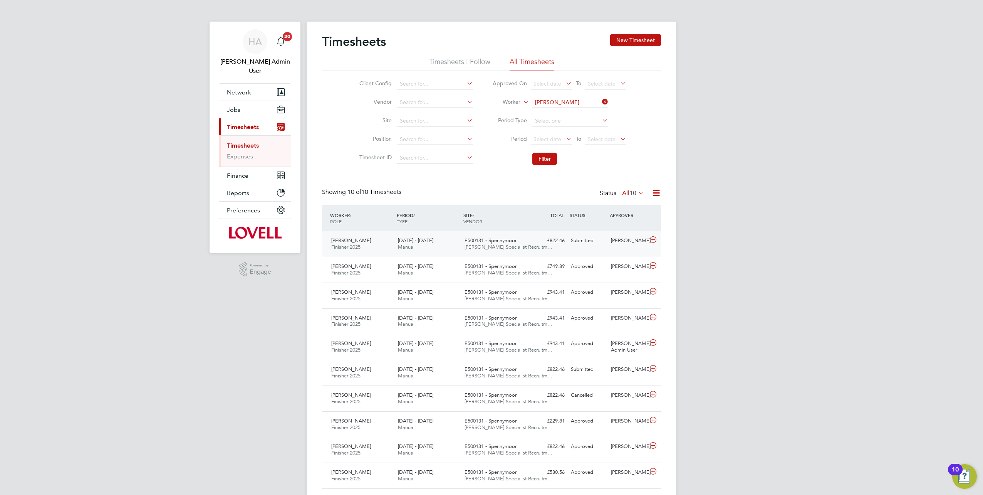
click at [575, 247] on div "Sean Clements Finisher 2025 23 - 29 Aug 2025 23 - 29 Aug 2025 Manual E500131 - …" at bounding box center [491, 243] width 339 height 25
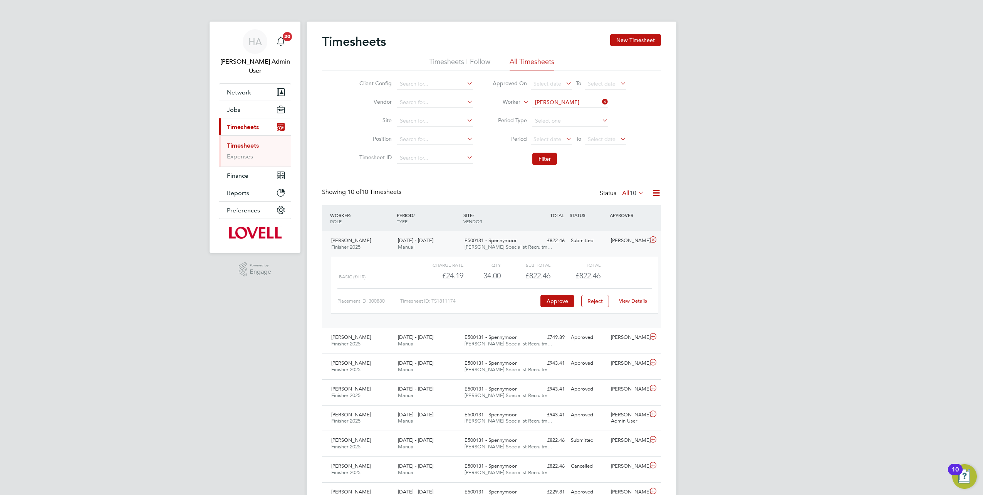
click at [628, 299] on link "View Details" at bounding box center [633, 300] width 28 height 7
click at [591, 302] on button "Reject" at bounding box center [595, 301] width 28 height 12
click at [545, 155] on button "Filter" at bounding box center [544, 159] width 25 height 12
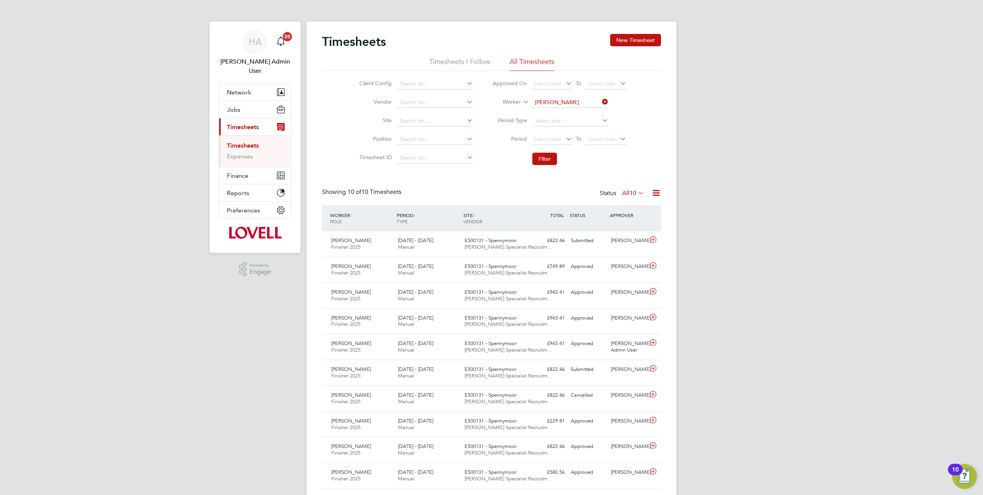
scroll to position [19, 67]
click at [638, 187] on div "Timesheets New Timesheet Timesheets I Follow All Timesheets Client Config Vendo…" at bounding box center [491, 261] width 339 height 455
click at [632, 191] on span "10" at bounding box center [632, 193] width 7 height 8
click at [623, 228] on li "Submitted" at bounding box center [628, 227] width 35 height 11
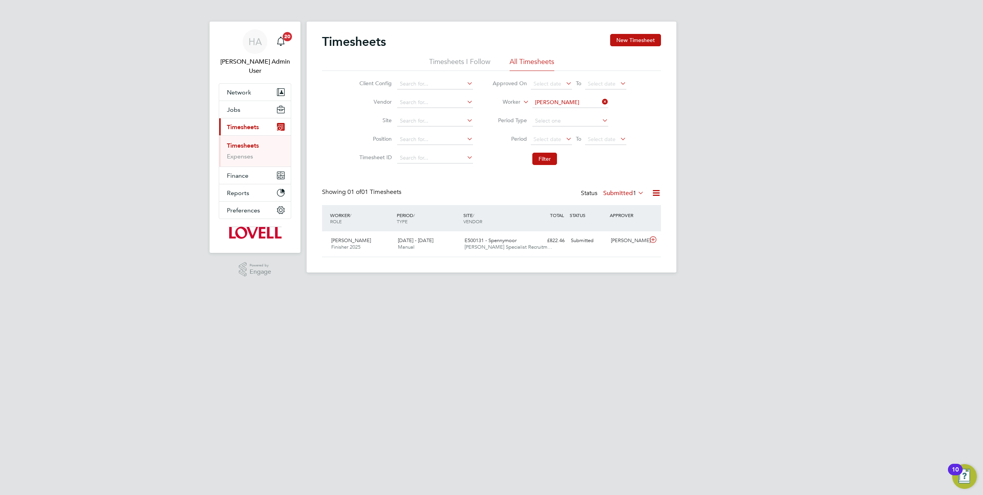
click at [611, 191] on label "Submitted 1" at bounding box center [623, 193] width 41 height 8
click at [613, 217] on li "Saved" at bounding box center [619, 216] width 35 height 11
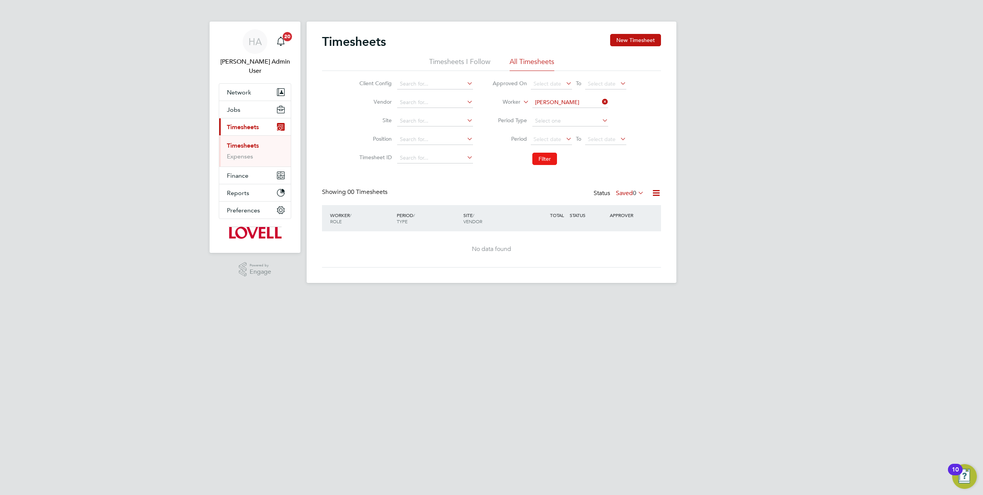
click at [544, 159] on button "Filter" at bounding box center [544, 159] width 25 height 12
click at [547, 161] on button "Filter" at bounding box center [544, 159] width 25 height 12
click at [626, 195] on label "Saved 0" at bounding box center [630, 193] width 28 height 8
click at [626, 225] on li "Submitted" at bounding box center [625, 227] width 35 height 11
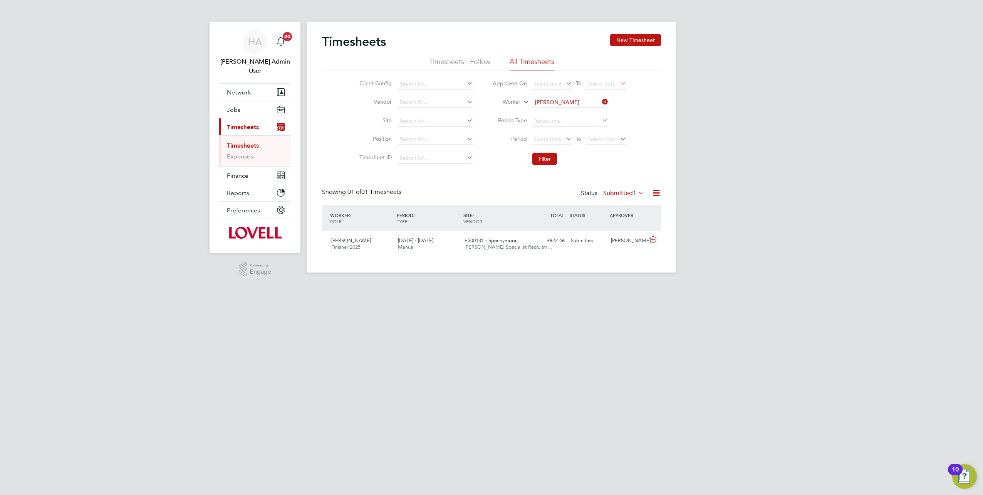
click at [601, 101] on icon at bounding box center [601, 101] width 0 height 11
click at [229, 106] on span "Jobs" at bounding box center [233, 109] width 13 height 7
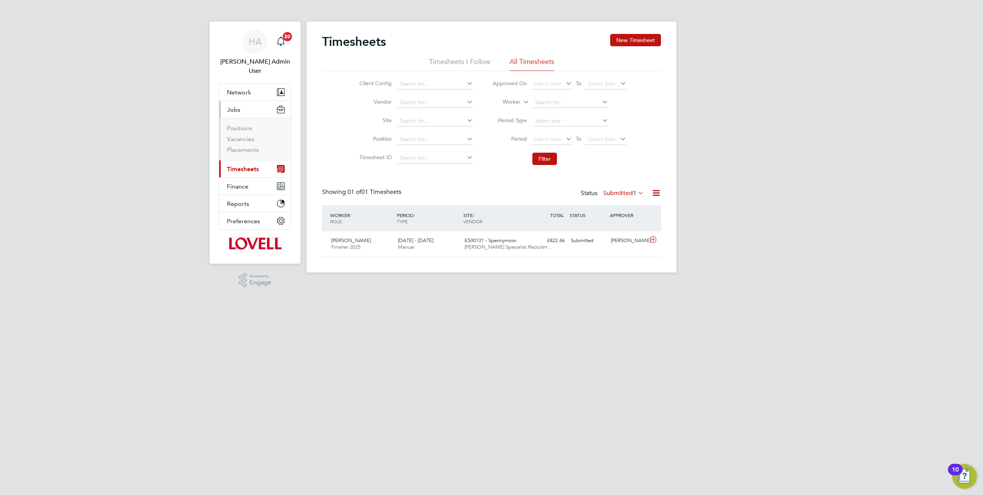
click at [231, 165] on span "Timesheets" at bounding box center [243, 168] width 32 height 7
click at [243, 142] on link "Timesheets" at bounding box center [243, 145] width 32 height 7
click at [548, 101] on input at bounding box center [570, 102] width 76 height 11
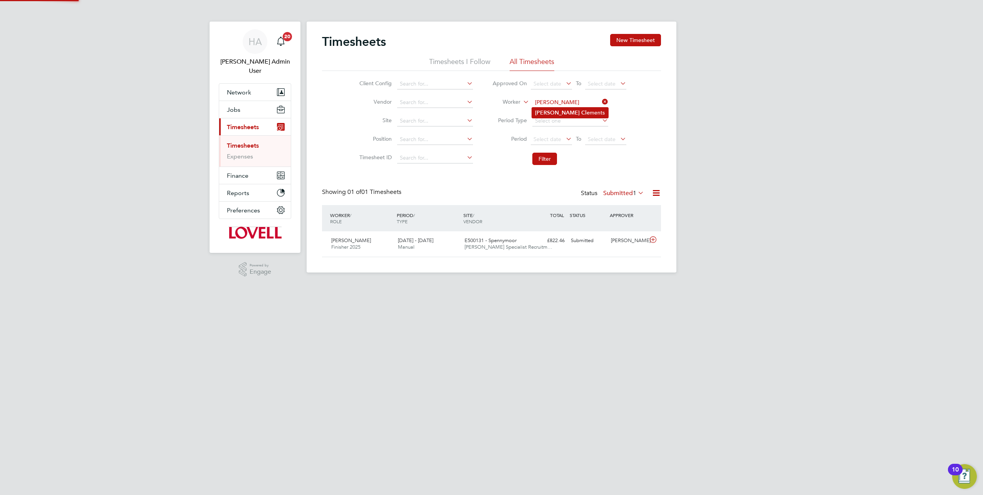
click at [562, 110] on li "Sean Cle ments" at bounding box center [570, 112] width 76 height 10
type input "Sean Clements"
click at [543, 160] on button "Filter" at bounding box center [544, 159] width 25 height 12
click at [625, 196] on label "Submitted 1" at bounding box center [623, 193] width 41 height 8
click at [617, 218] on li "Saved" at bounding box center [619, 216] width 35 height 11
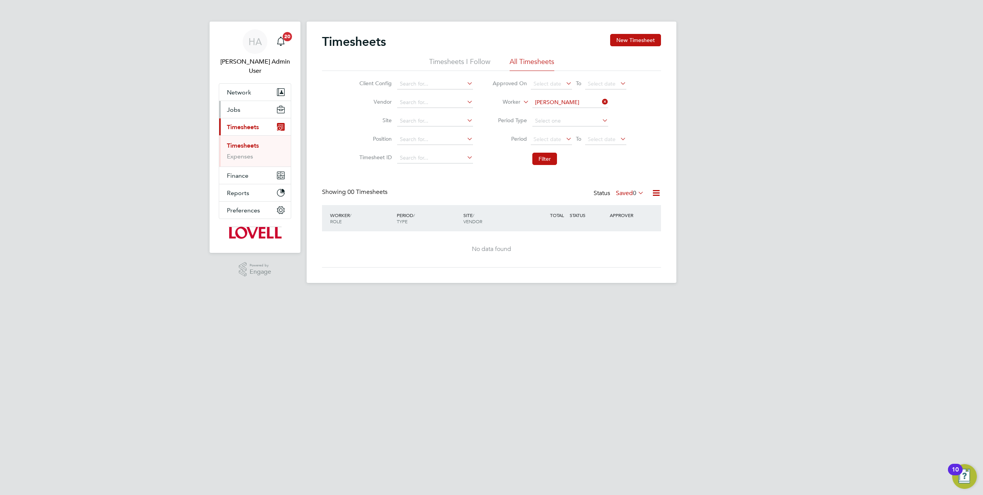
click at [231, 106] on span "Jobs" at bounding box center [233, 109] width 13 height 7
click at [234, 124] on link "Positions" at bounding box center [239, 127] width 25 height 7
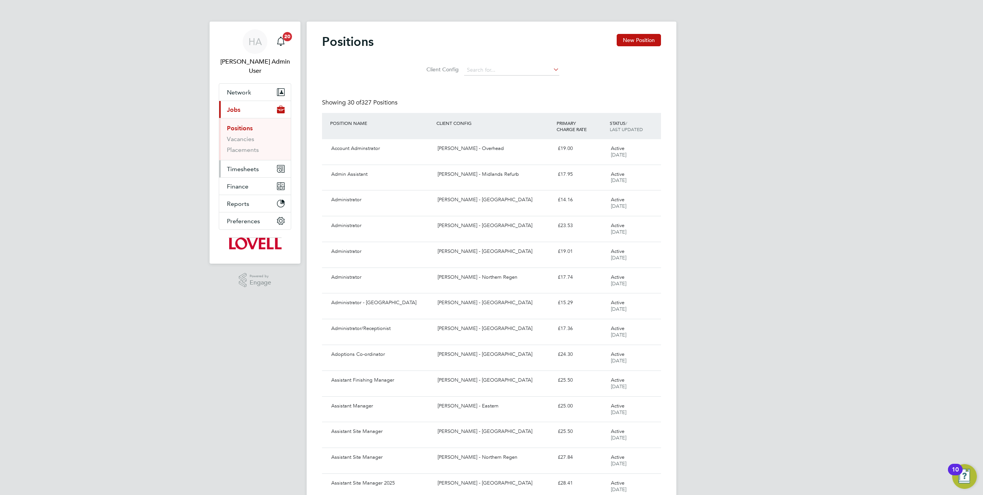
click at [237, 160] on button "Timesheets" at bounding box center [255, 168] width 72 height 17
click at [242, 142] on link "Timesheets" at bounding box center [243, 145] width 32 height 7
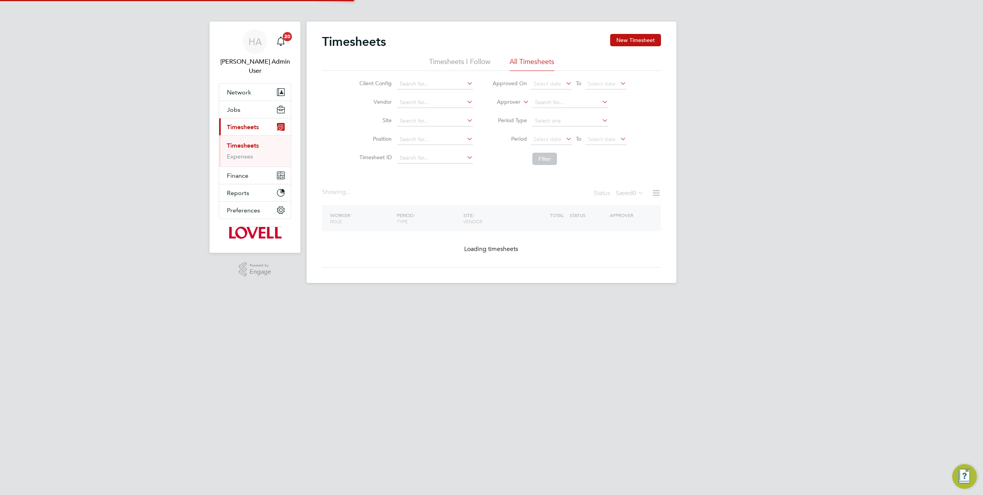
click at [522, 103] on icon at bounding box center [522, 99] width 0 height 7
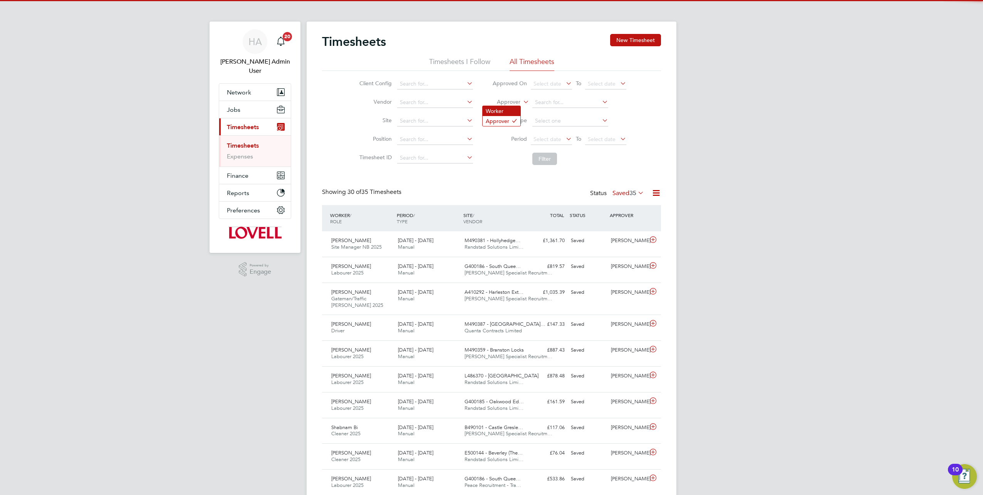
scroll to position [26, 67]
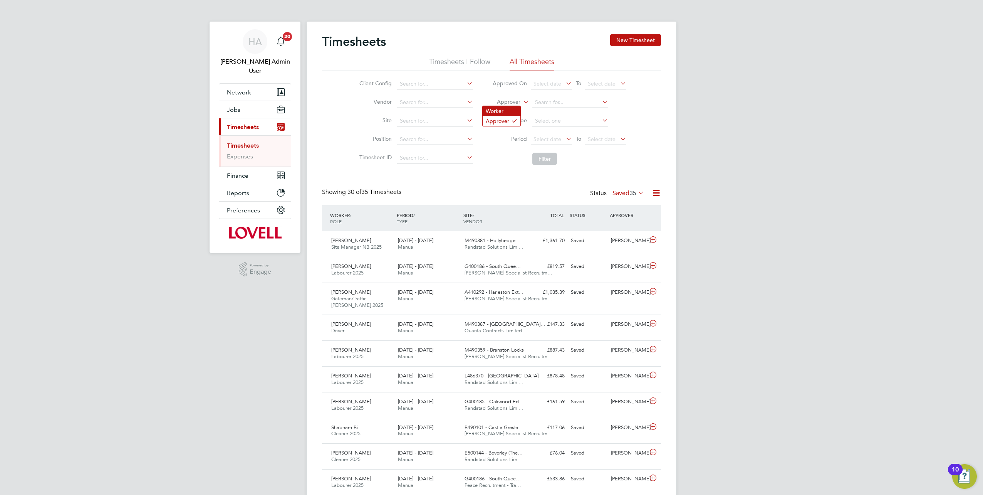
click at [509, 109] on li "Worker" at bounding box center [502, 111] width 38 height 10
click at [564, 104] on input at bounding box center [570, 102] width 76 height 11
click at [558, 112] on li "Sean Cle ments" at bounding box center [570, 112] width 76 height 10
type input "Sean Clements"
click at [539, 159] on button "Filter" at bounding box center [544, 159] width 25 height 12
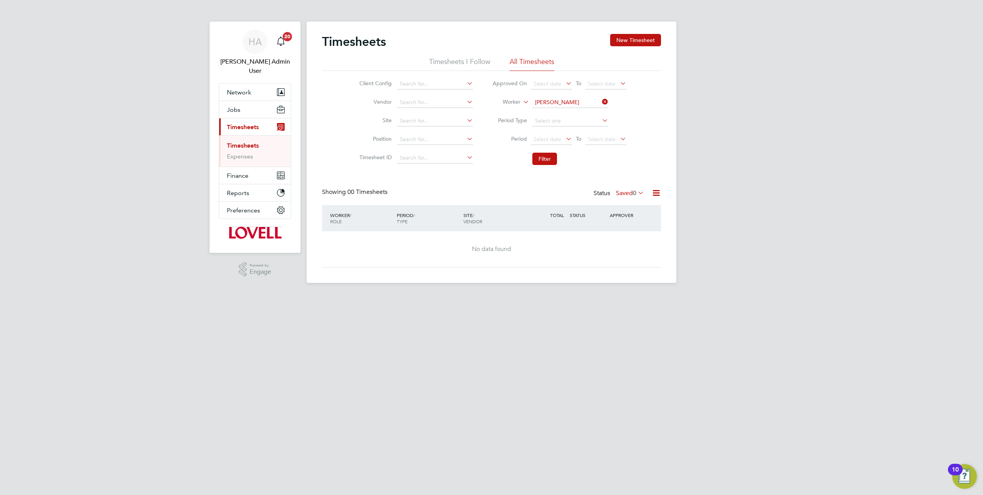
click at [623, 191] on label "Saved 0" at bounding box center [630, 193] width 28 height 8
click at [623, 208] on li "All" at bounding box center [625, 206] width 35 height 11
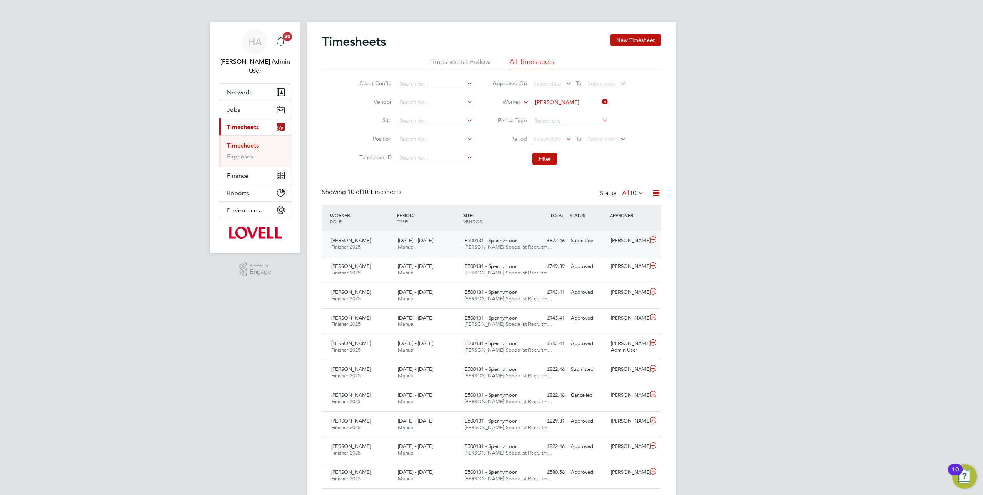
click at [587, 248] on div "Sean Clements Finisher 2025 23 - 29 Aug 2025 23 - 29 Aug 2025 Manual E500131 - …" at bounding box center [491, 243] width 339 height 25
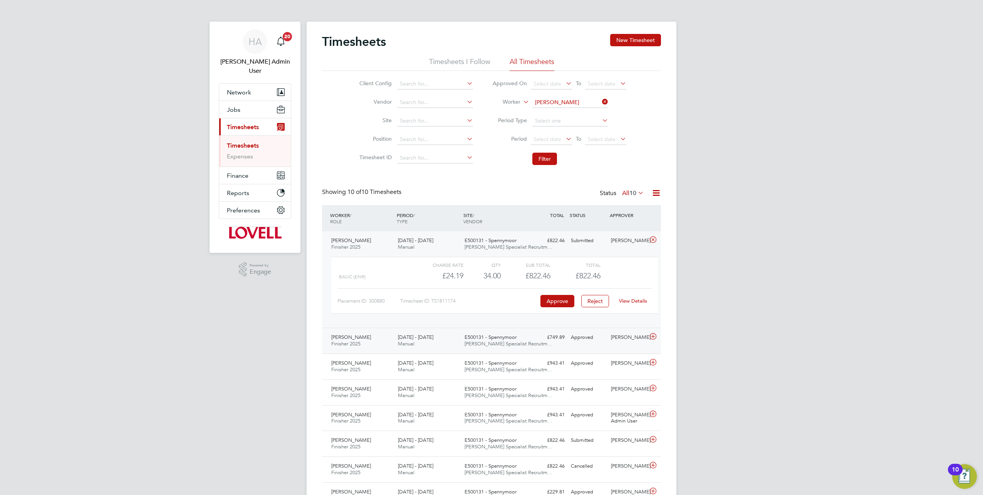
click at [583, 338] on div "Approved" at bounding box center [588, 337] width 40 height 13
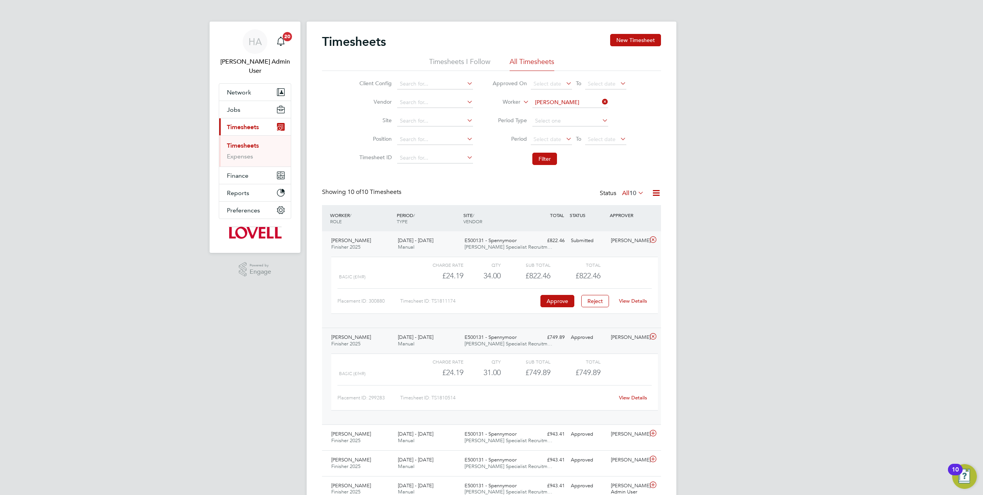
click at [626, 395] on link "View Details" at bounding box center [633, 397] width 28 height 7
click at [511, 243] on span "Hays Specialist Recruitm…" at bounding box center [509, 246] width 88 height 7
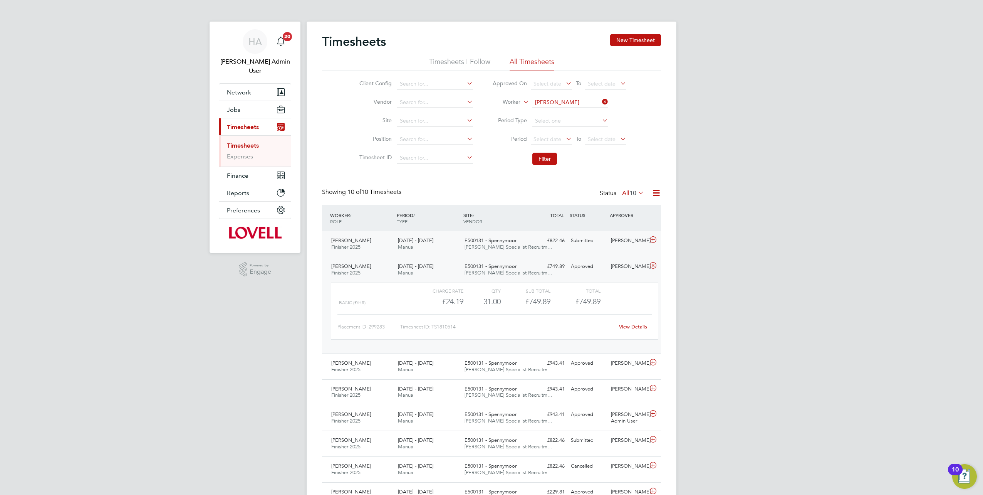
click at [619, 250] on div "Sean Clements Finisher 2025 23 - 29 Aug 2025 23 - 29 Aug 2025 Manual E500131 - …" at bounding box center [491, 243] width 339 height 25
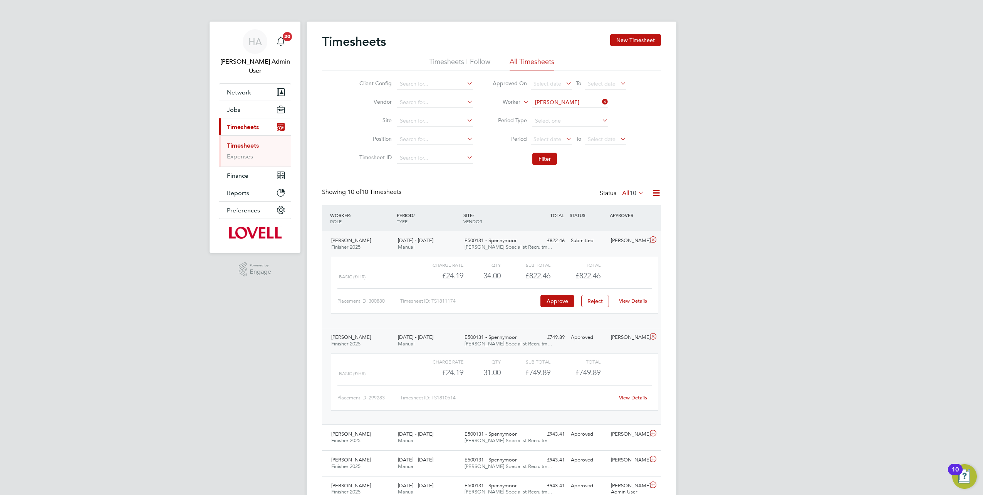
click at [627, 300] on link "View Details" at bounding box center [633, 300] width 28 height 7
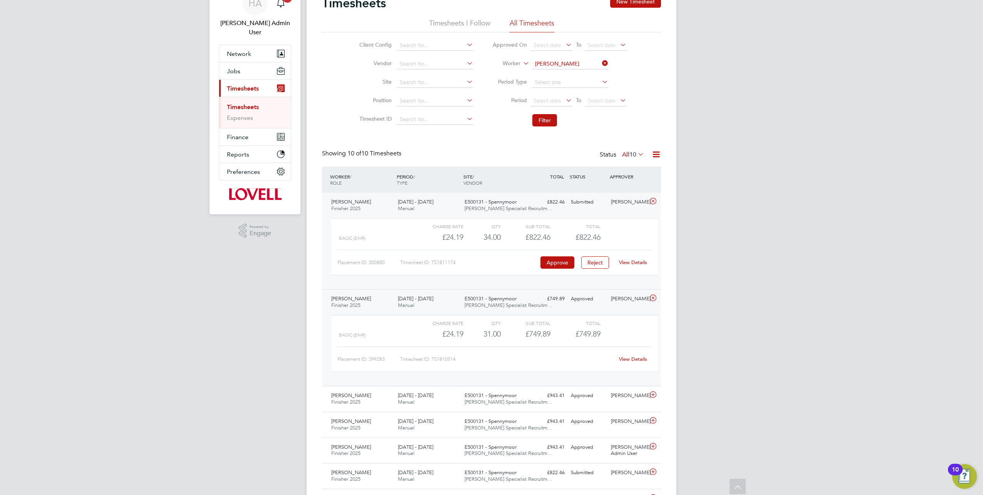
click at [636, 153] on icon at bounding box center [636, 154] width 0 height 11
click at [631, 188] on li "Submitted" at bounding box center [628, 189] width 35 height 11
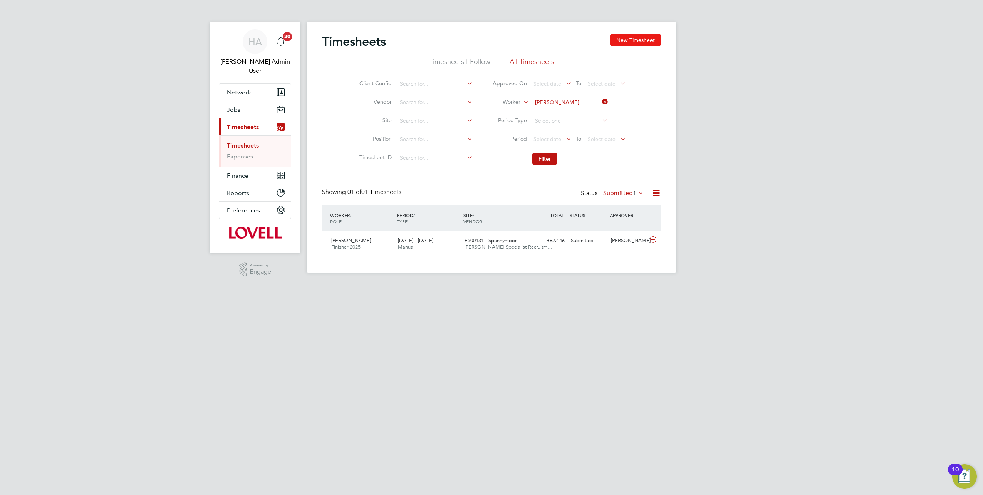
click at [624, 37] on button "New Timesheet" at bounding box center [635, 40] width 51 height 12
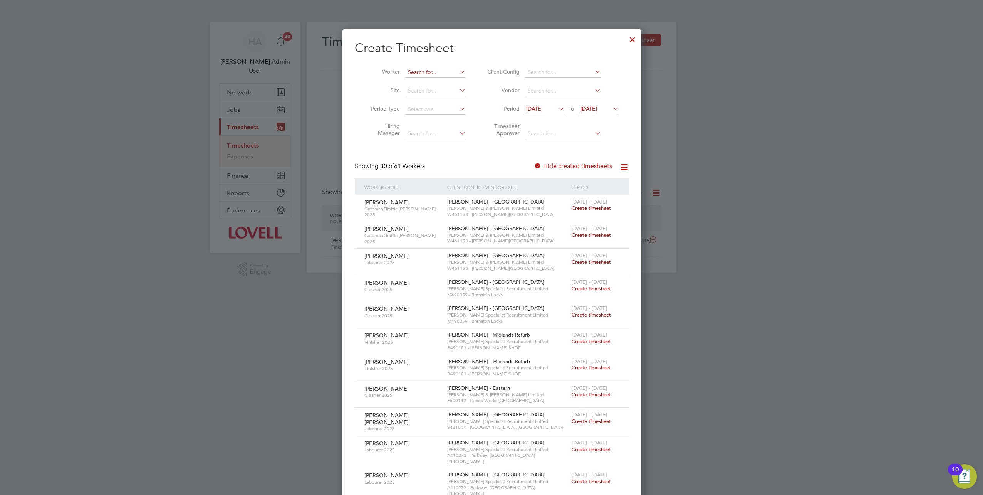
click at [421, 76] on input at bounding box center [435, 72] width 60 height 11
click at [430, 78] on li "Sean Cle ments" at bounding box center [442, 82] width 76 height 10
type input "Sean Clements"
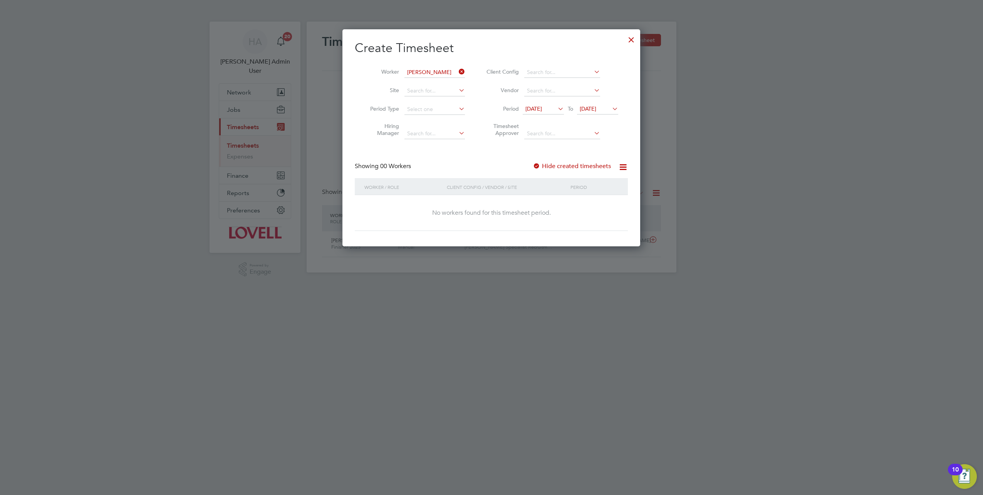
click at [628, 37] on div at bounding box center [631, 38] width 14 height 14
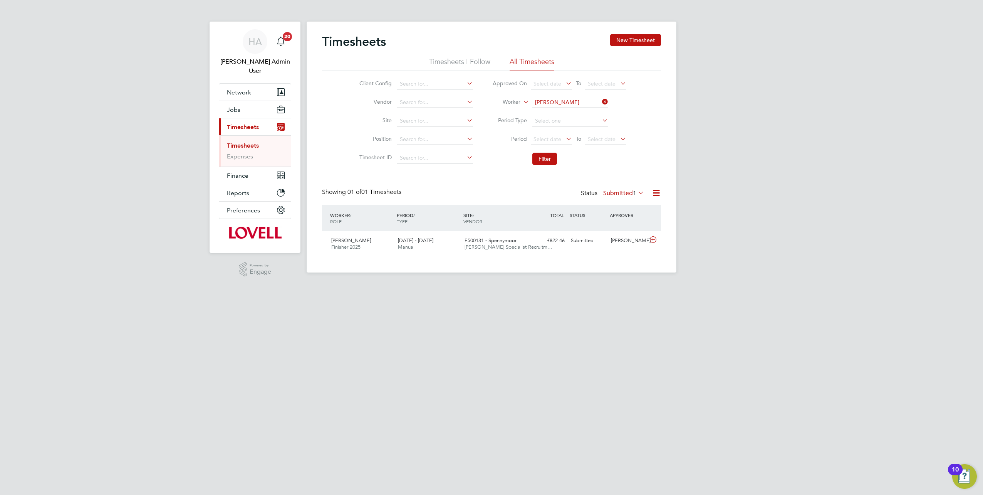
click at [605, 191] on label "Submitted 1" at bounding box center [623, 193] width 41 height 8
click at [621, 257] on li "Rejected" at bounding box center [619, 256] width 35 height 11
click at [564, 240] on div "£822.46 Rejected" at bounding box center [548, 240] width 40 height 13
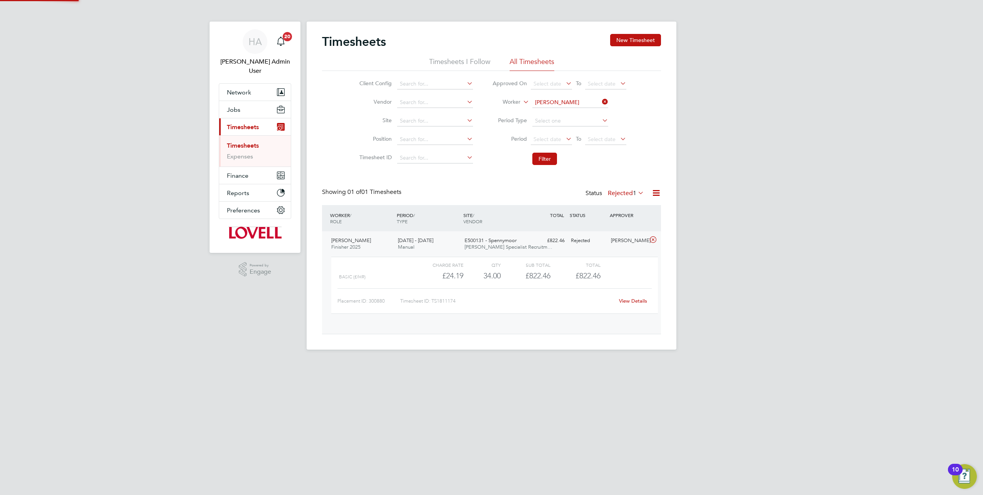
scroll to position [4, 4]
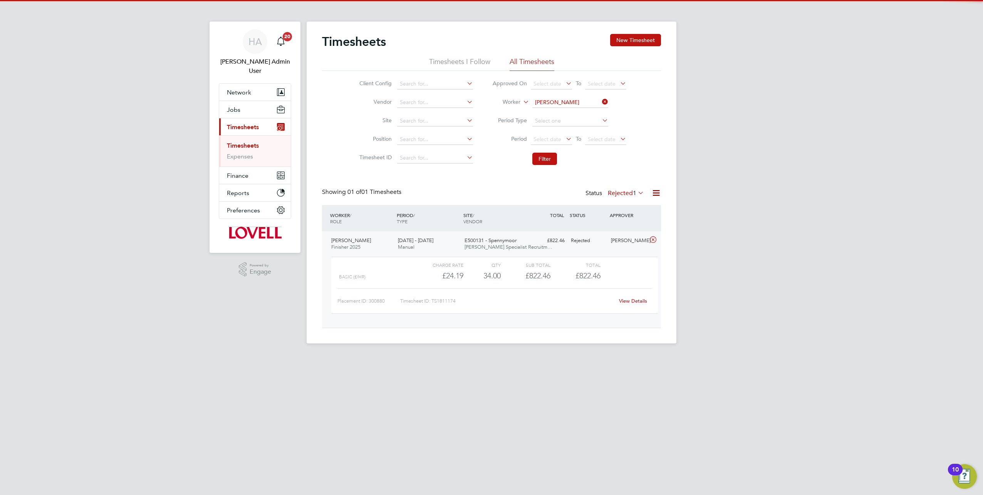
click at [628, 302] on link "View Details" at bounding box center [633, 300] width 28 height 7
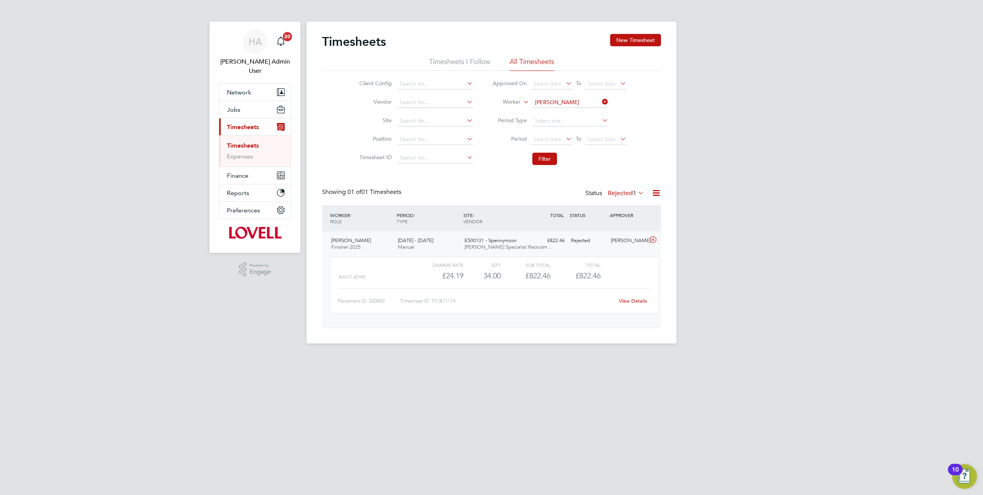
click at [626, 192] on label "Rejected 1" at bounding box center [626, 193] width 36 height 8
click at [610, 206] on li "All" at bounding box center [621, 206] width 35 height 11
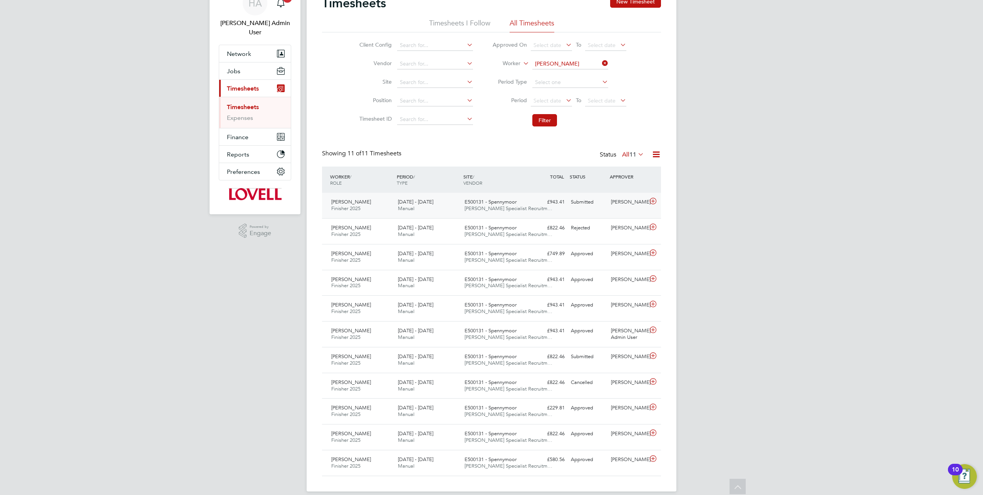
click at [587, 210] on div "Sean Clements Finisher 2025 23 - 29 Aug 2025 23 - 29 Aug 2025 Manual E500131 - …" at bounding box center [491, 205] width 339 height 25
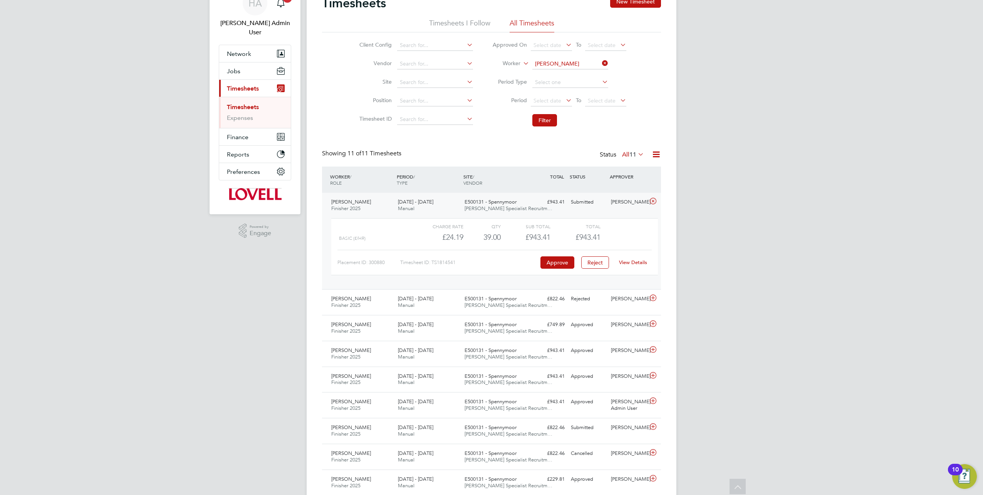
click at [629, 263] on link "View Details" at bounding box center [633, 262] width 28 height 7
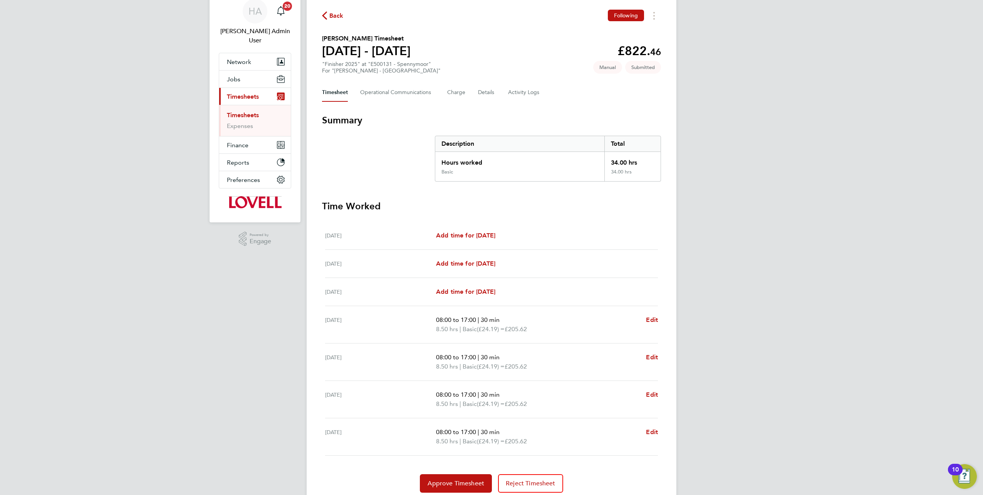
scroll to position [57, 0]
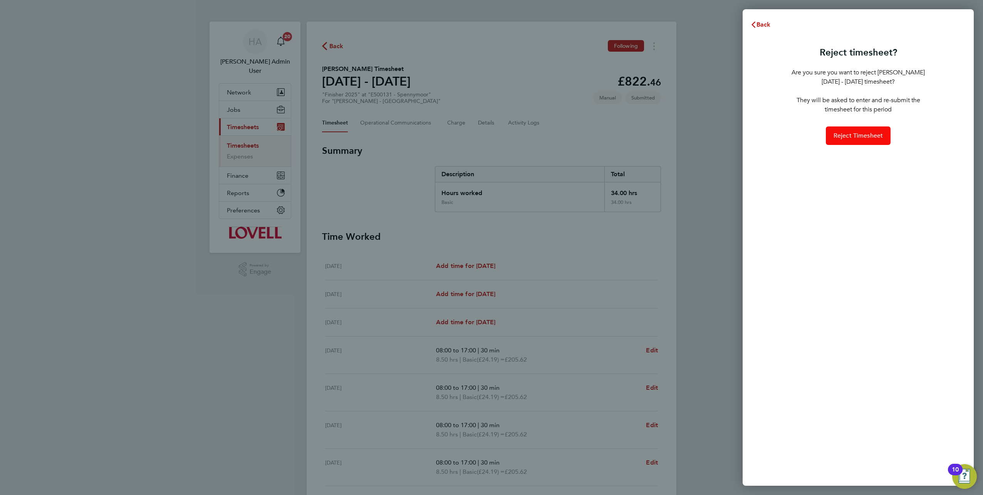
click at [845, 138] on span "Reject Timesheet" at bounding box center [859, 136] width 50 height 8
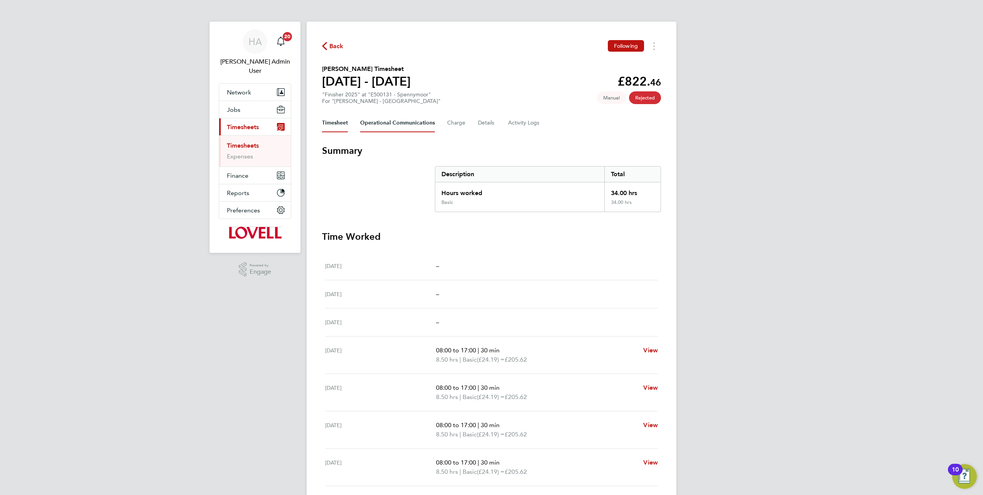
click at [406, 118] on Communications-tab "Operational Communications" at bounding box center [397, 123] width 75 height 18
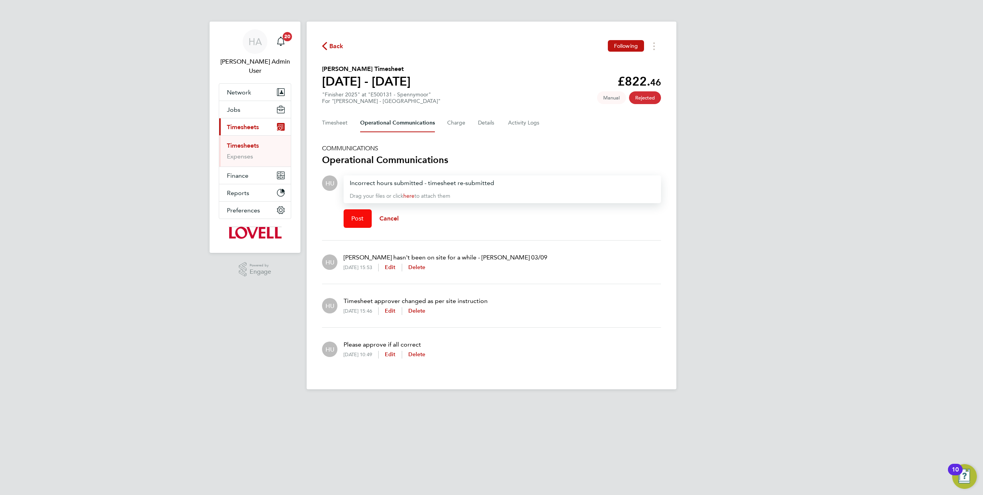
click at [361, 215] on span "Post" at bounding box center [357, 219] width 13 height 8
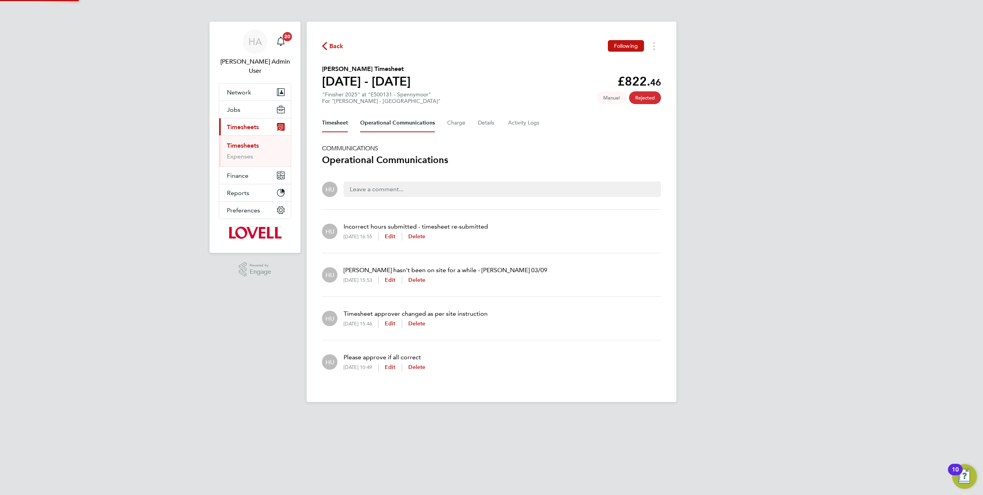
click at [335, 126] on button "Timesheet" at bounding box center [335, 123] width 26 height 18
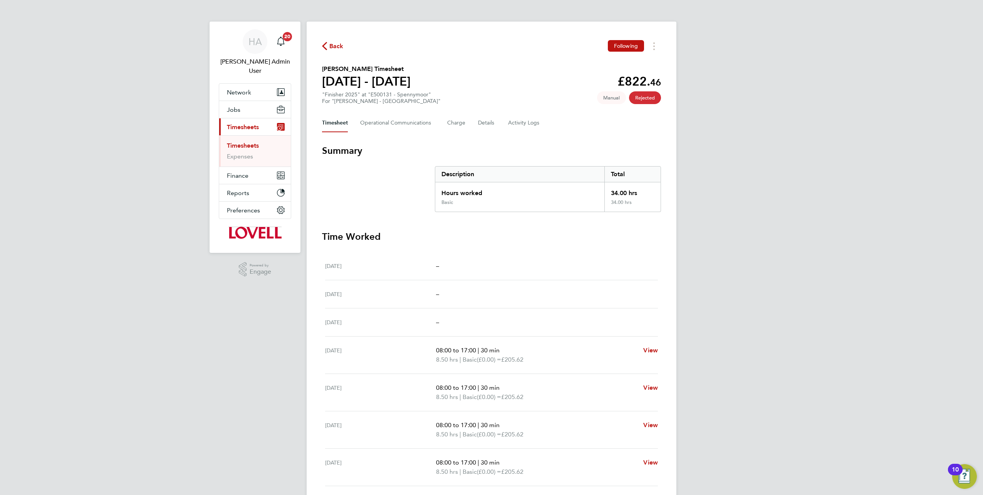
click at [235, 142] on link "Timesheets" at bounding box center [243, 145] width 32 height 7
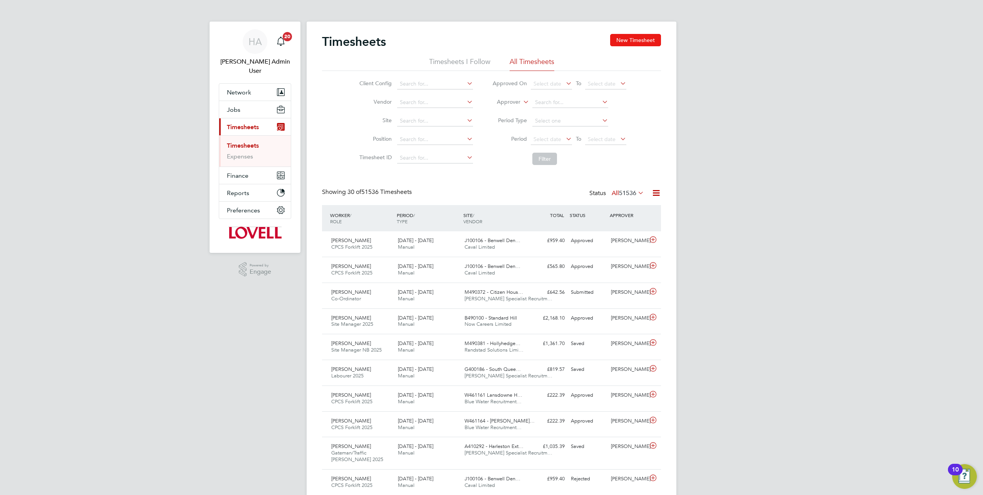
drag, startPoint x: 627, startPoint y: 42, endPoint x: 575, endPoint y: 64, distance: 56.8
click at [627, 42] on button "New Timesheet" at bounding box center [635, 40] width 51 height 12
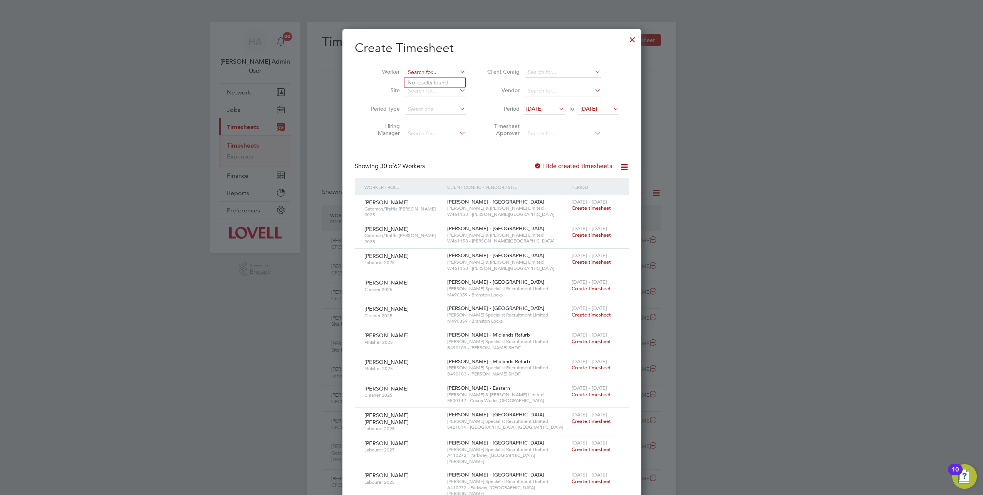
click at [425, 72] on input at bounding box center [435, 72] width 60 height 11
click at [433, 81] on li "Sean Cl ements" at bounding box center [442, 82] width 76 height 10
type input "[PERSON_NAME]"
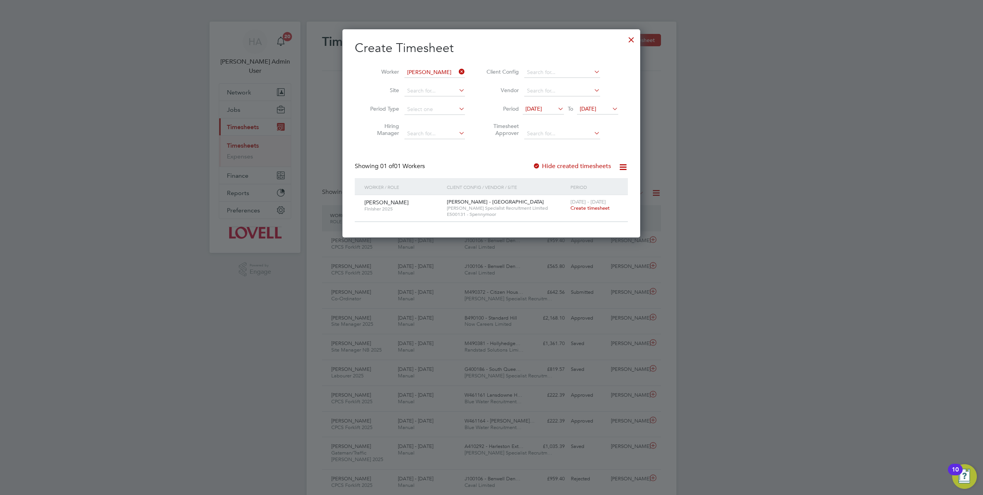
click at [592, 208] on span "Create timesheet" at bounding box center [590, 208] width 39 height 7
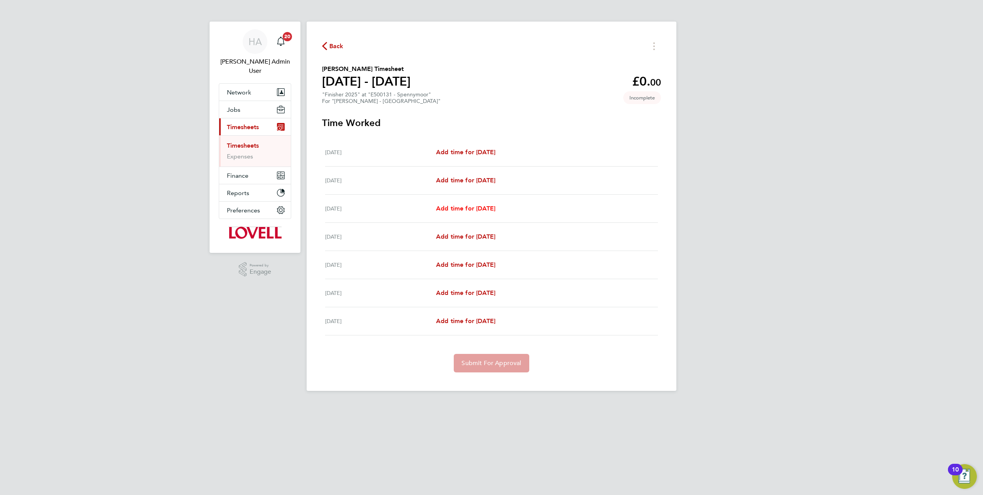
click at [464, 207] on span "Add time for Mon 25 Aug" at bounding box center [465, 208] width 59 height 7
select select "60"
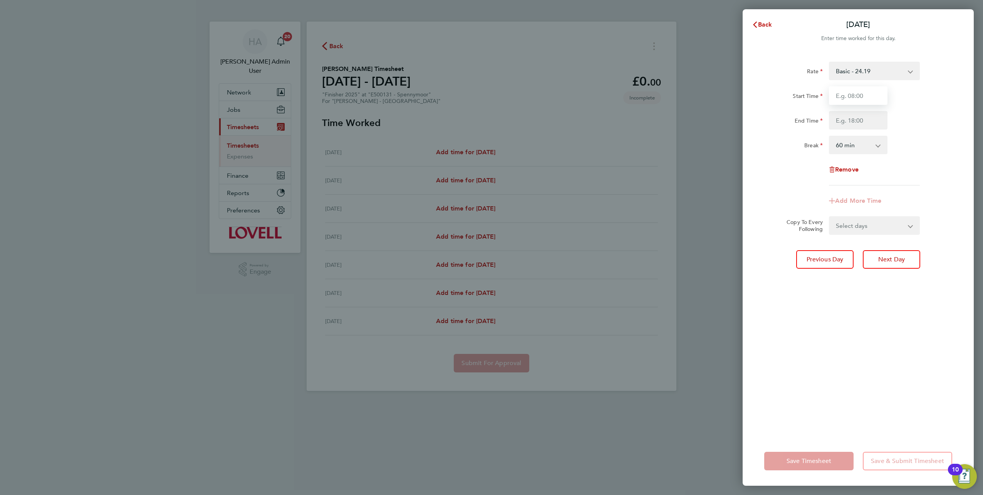
click at [878, 97] on input "Start Time" at bounding box center [858, 95] width 59 height 18
type input "08:00"
click at [862, 116] on input "End Time" at bounding box center [858, 120] width 59 height 18
click at [863, 147] on select "0 min 15 min 30 min 45 min 60 min 75 min 90 min" at bounding box center [854, 144] width 48 height 17
select select "30"
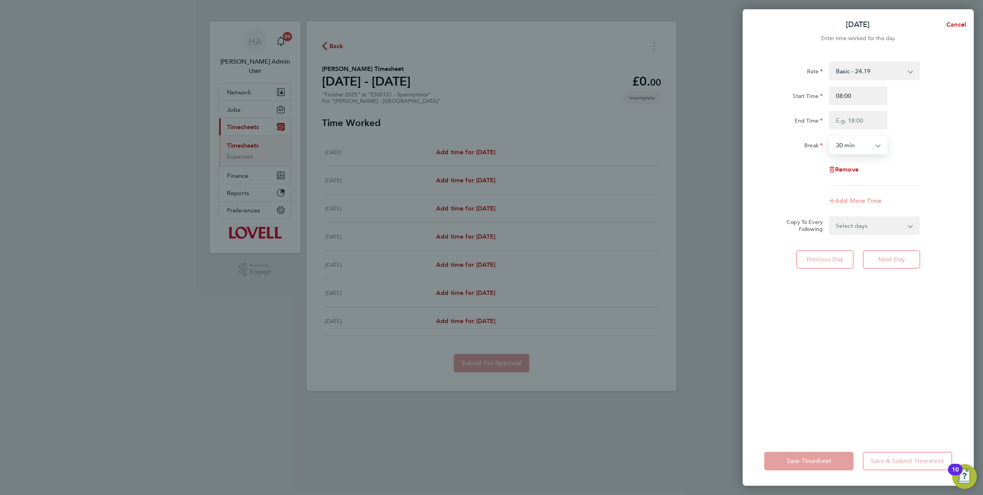
click at [830, 136] on select "0 min 15 min 30 min 45 min 60 min 75 min 90 min" at bounding box center [854, 144] width 48 height 17
click at [847, 124] on input "End Time" at bounding box center [858, 120] width 59 height 18
type input "16:30"
click at [861, 225] on form "Rate Basic - 24.19 Overtime - 34.99 Start Time 08:00 End Time 16:30 Break 0 min…" at bounding box center [858, 148] width 188 height 173
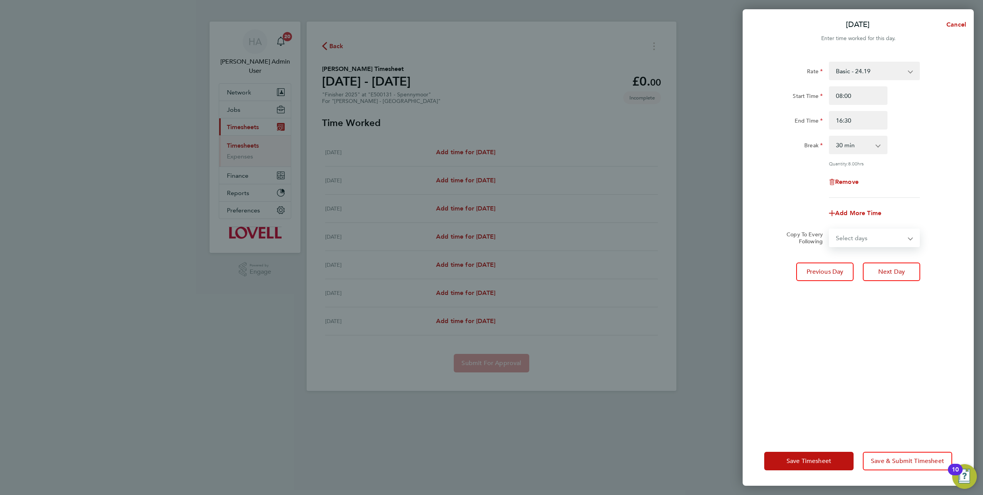
select select "TUE"
click at [830, 229] on select "Select days Day Tuesday Wednesday Thursday Friday" at bounding box center [870, 237] width 81 height 17
select select "2025-08-29"
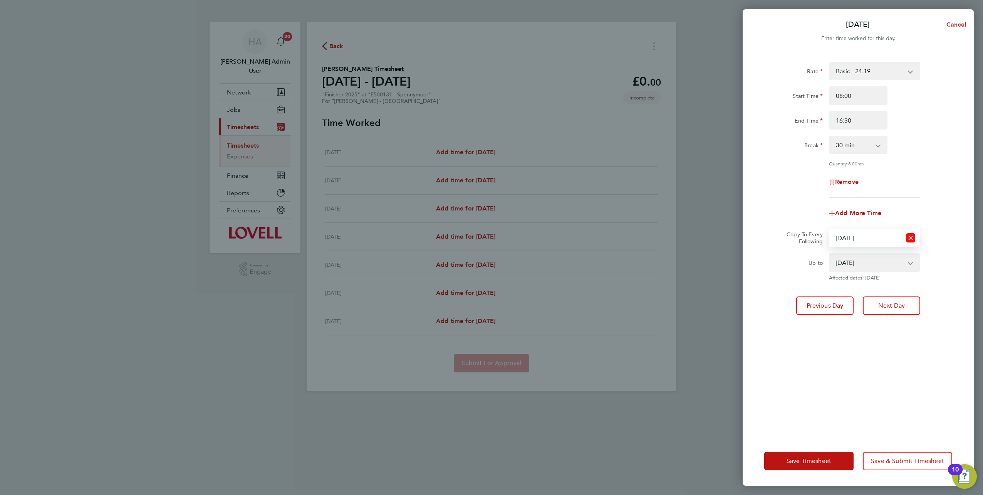
click at [911, 238] on icon "Reset selection" at bounding box center [910, 237] width 9 height 9
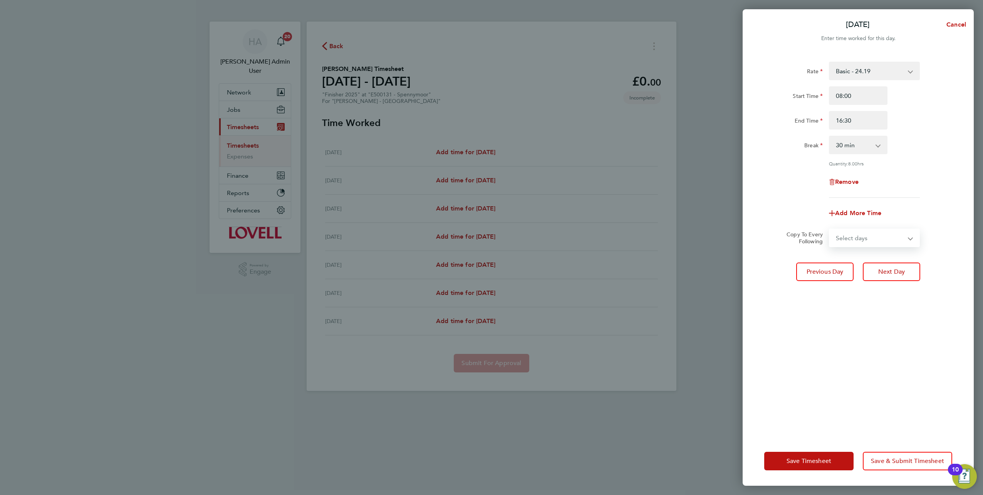
click at [862, 239] on select "Select days Day Tuesday Wednesday Thursday Friday" at bounding box center [870, 237] width 81 height 17
select select "DAY"
click at [830, 229] on select "Select days Day Tuesday Wednesday Thursday Friday" at bounding box center [870, 237] width 81 height 17
select select "2025-08-29"
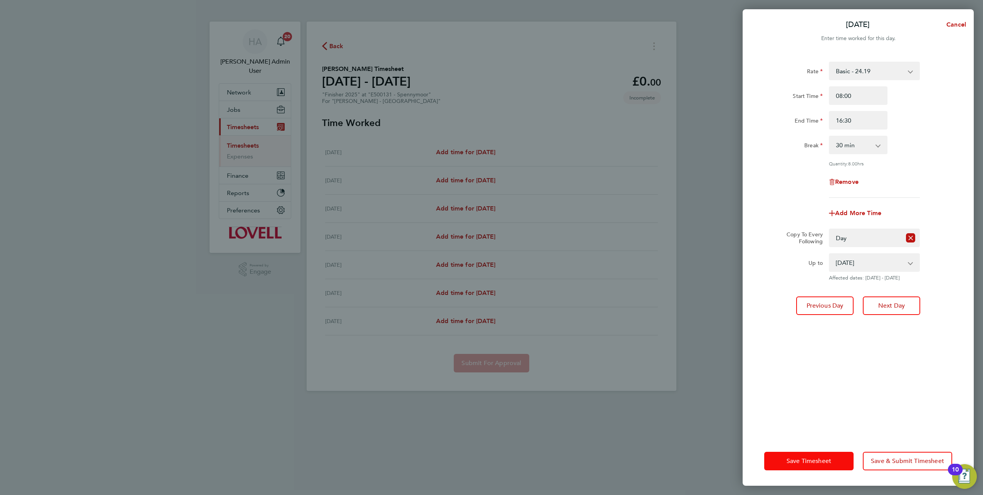
click at [803, 457] on span "Save Timesheet" at bounding box center [809, 461] width 45 height 8
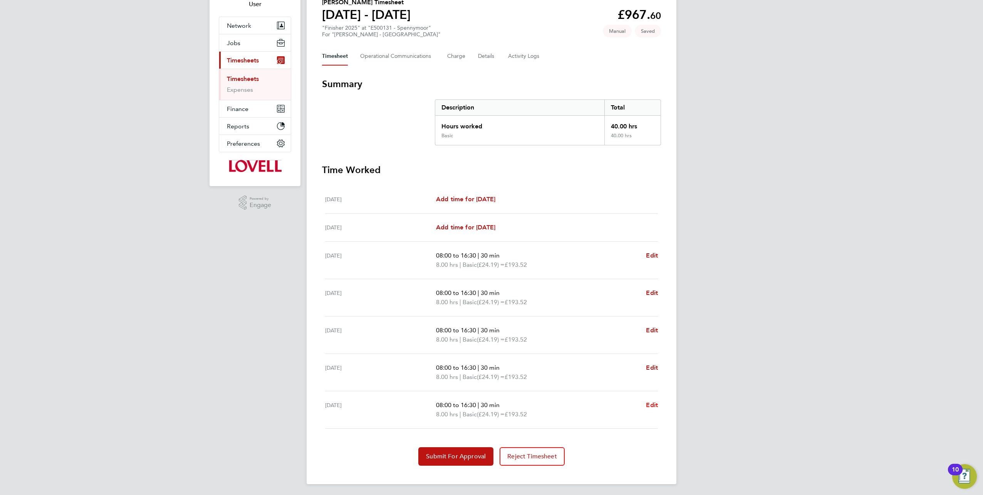
click at [651, 403] on span "Edit" at bounding box center [652, 404] width 12 height 7
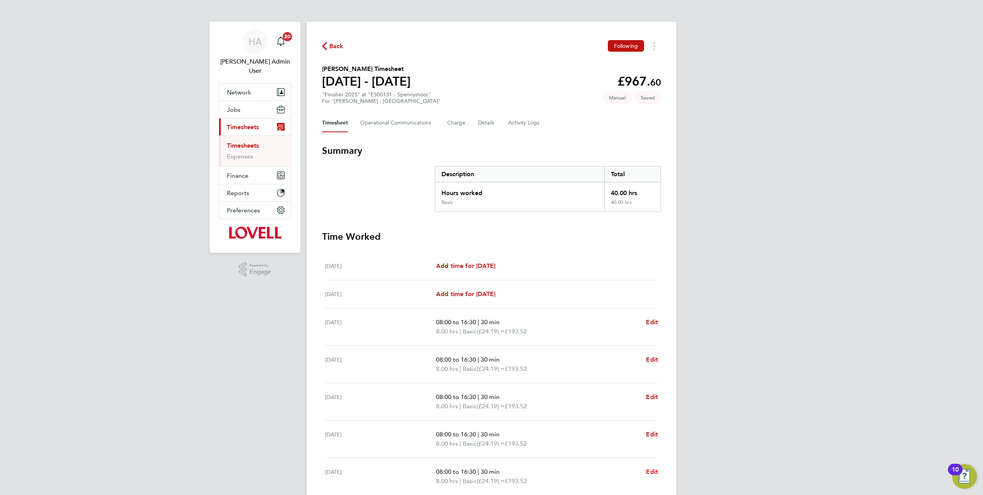
select select "30"
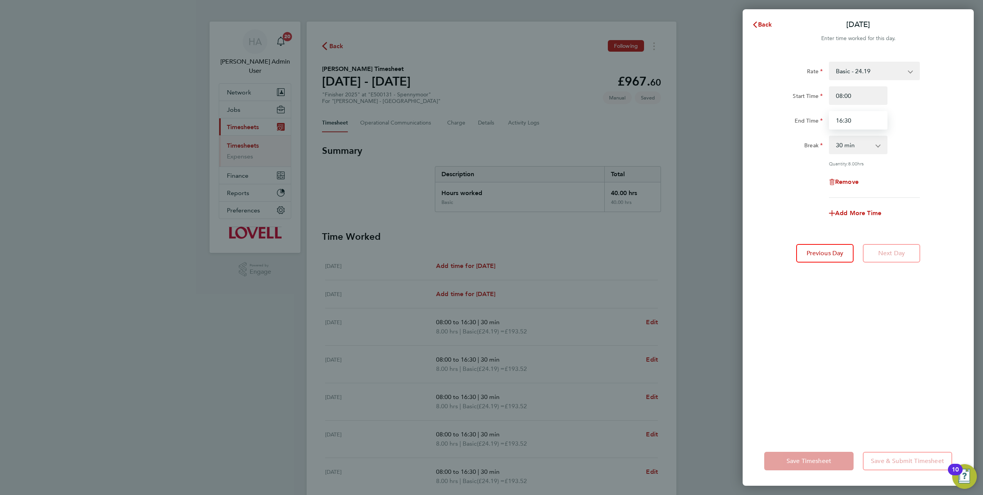
click at [843, 121] on input "16:30" at bounding box center [858, 120] width 59 height 18
type input "15:30"
click at [818, 418] on div "Rate Basic - 24.19 Overtime - 34.99 Start Time 08:00 End Time 15:30 Break 0 min…" at bounding box center [858, 244] width 231 height 384
click at [807, 462] on span "Save Timesheet" at bounding box center [809, 461] width 45 height 8
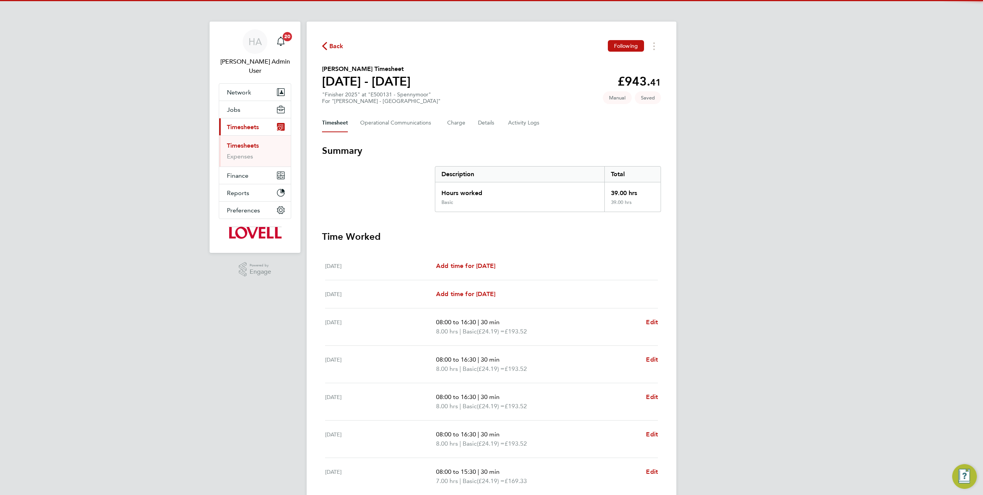
click at [720, 316] on div "HA Hays Admin User Notifications 20 Applications: Network Team Members Business…" at bounding box center [491, 281] width 983 height 563
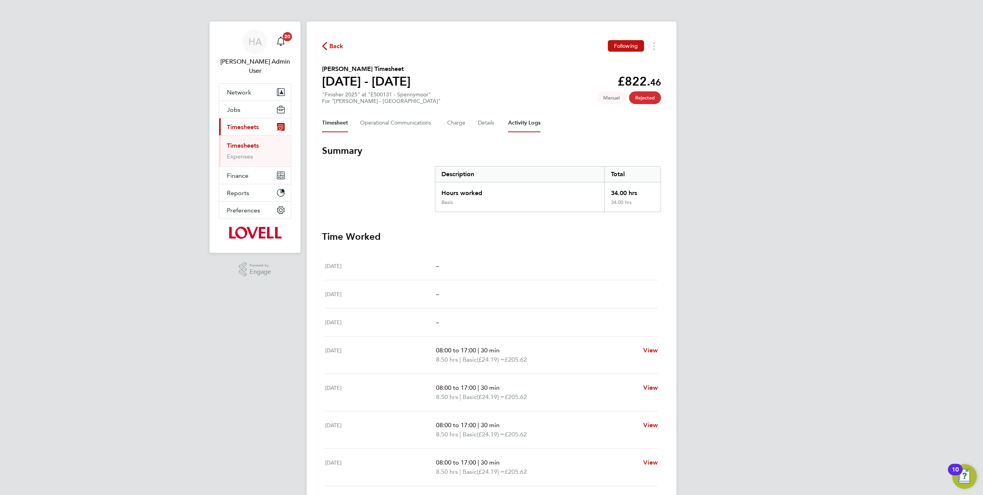
click at [518, 122] on Logs-tab "Activity Logs" at bounding box center [524, 123] width 32 height 18
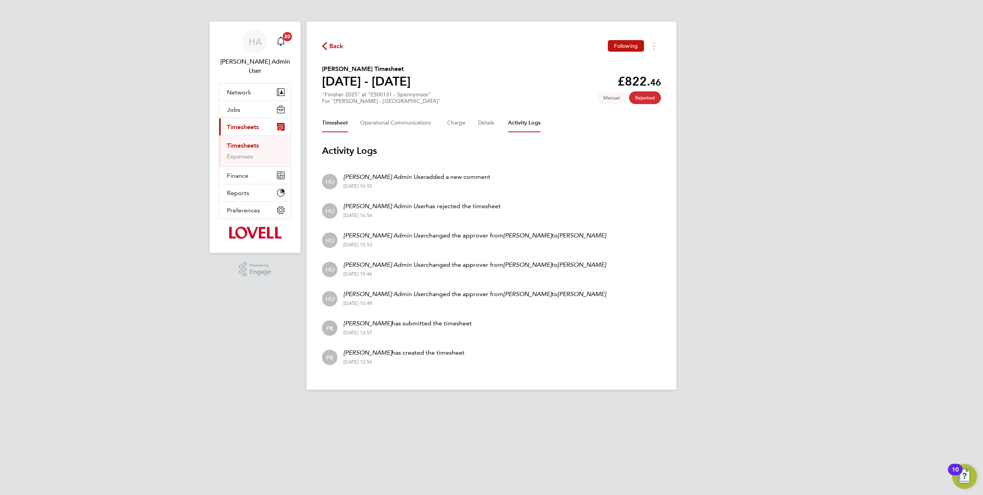
click at [334, 123] on button "Timesheet" at bounding box center [335, 123] width 26 height 18
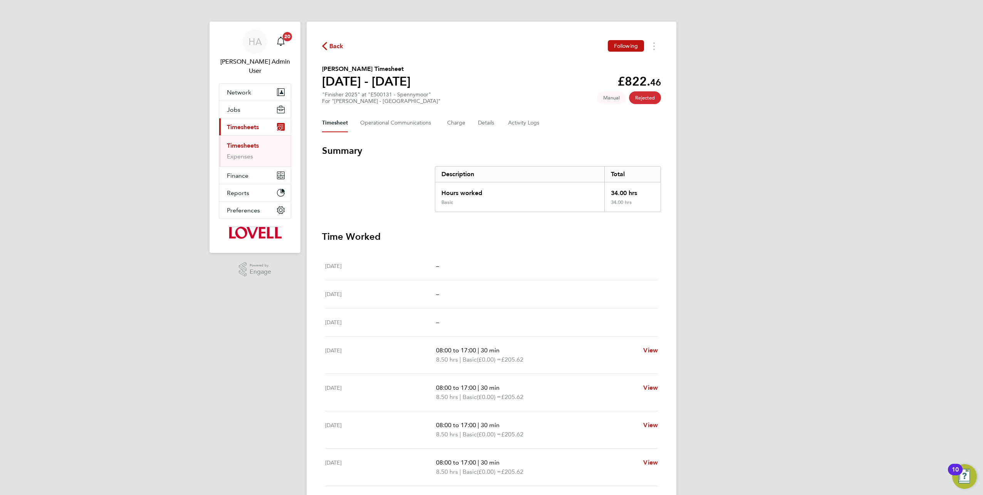
click at [332, 45] on span "Back" at bounding box center [336, 46] width 14 height 9
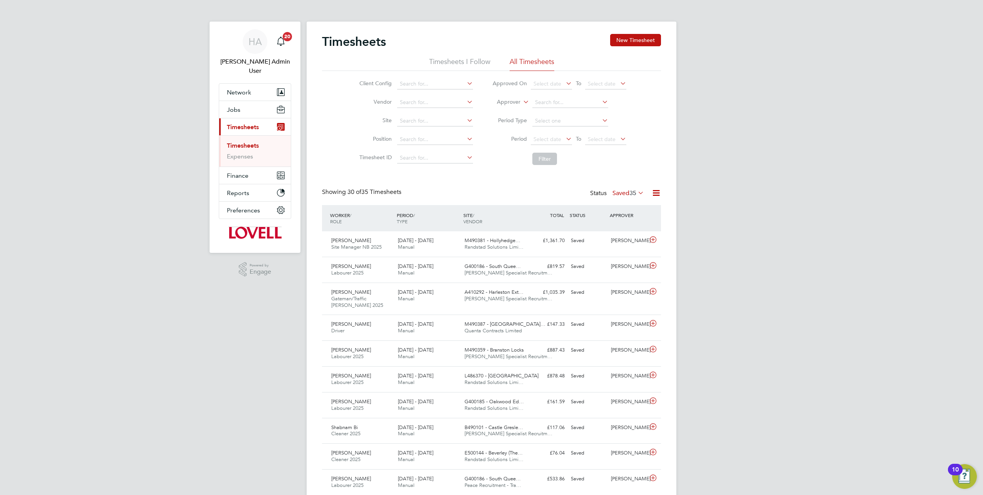
click at [522, 101] on icon at bounding box center [522, 99] width 0 height 7
click at [513, 112] on li "Worker" at bounding box center [502, 111] width 38 height 10
click at [549, 105] on input at bounding box center [570, 102] width 76 height 11
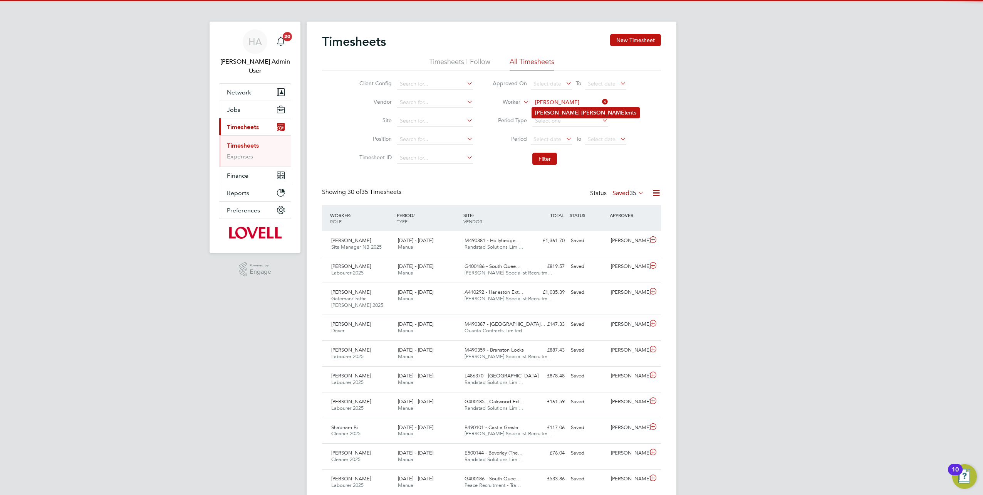
click at [581, 113] on b "[PERSON_NAME]" at bounding box center [603, 112] width 45 height 7
type input "[PERSON_NAME]"
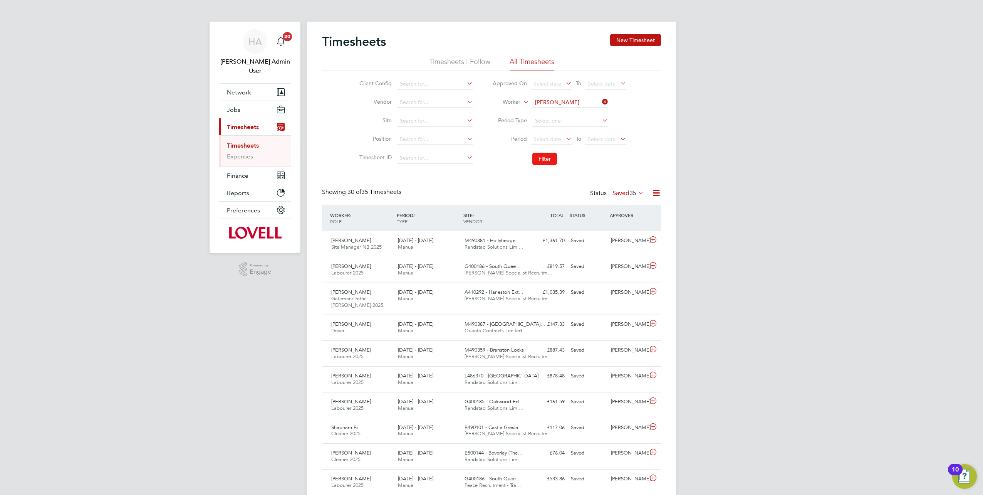
click at [541, 159] on button "Filter" at bounding box center [544, 159] width 25 height 12
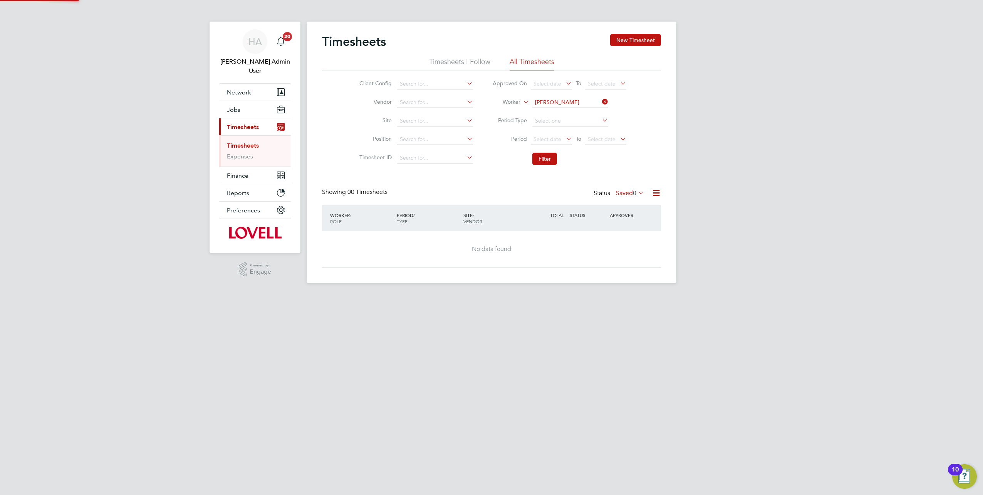
click at [617, 195] on label "Saved 0" at bounding box center [630, 193] width 28 height 8
click at [623, 227] on li "Submitted" at bounding box center [625, 227] width 35 height 11
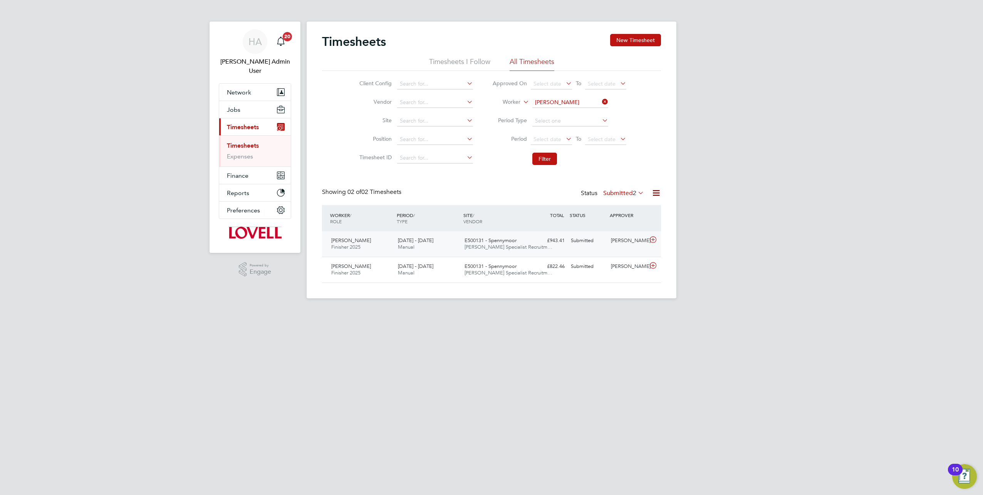
click at [572, 249] on div "[PERSON_NAME] Finisher 2025 [DATE] - [DATE] [DATE] - [DATE] Manual E500131 - Sp…" at bounding box center [491, 243] width 339 height 25
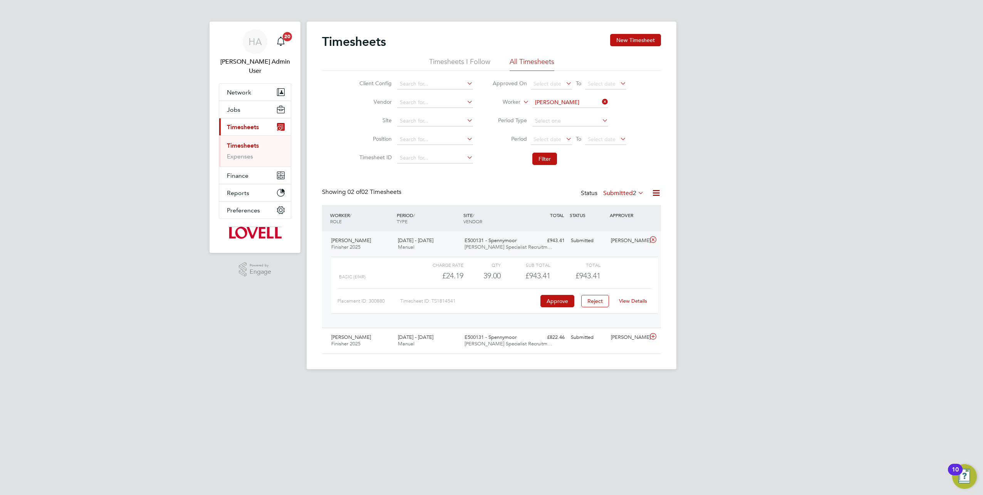
click at [636, 301] on link "View Details" at bounding box center [633, 300] width 28 height 7
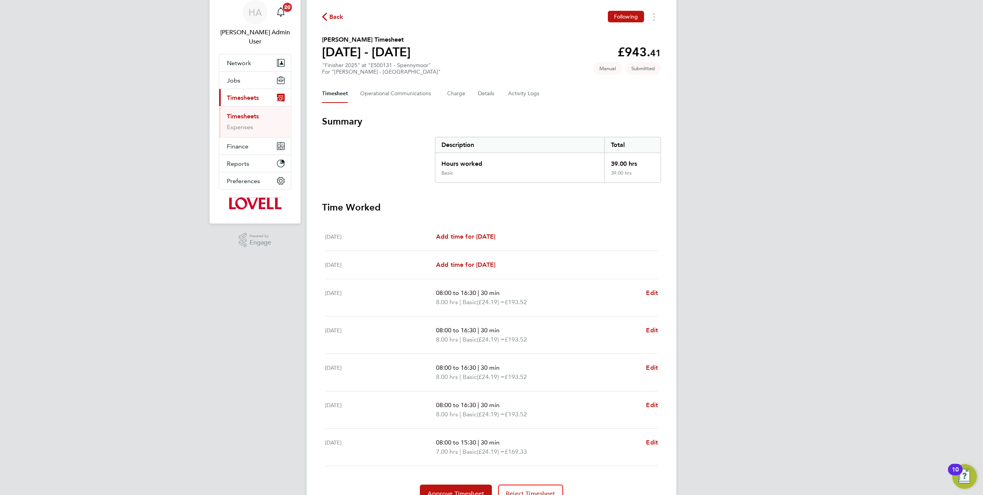
scroll to position [67, 0]
